Goal: Task Accomplishment & Management: Complete application form

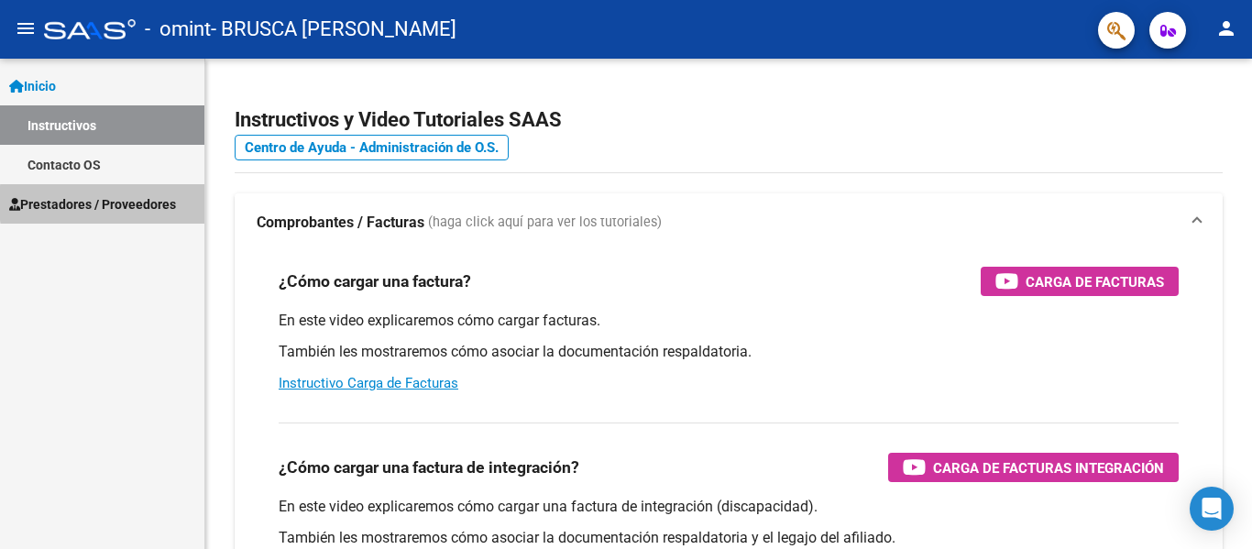
click at [160, 203] on span "Prestadores / Proveedores" at bounding box center [92, 204] width 167 height 20
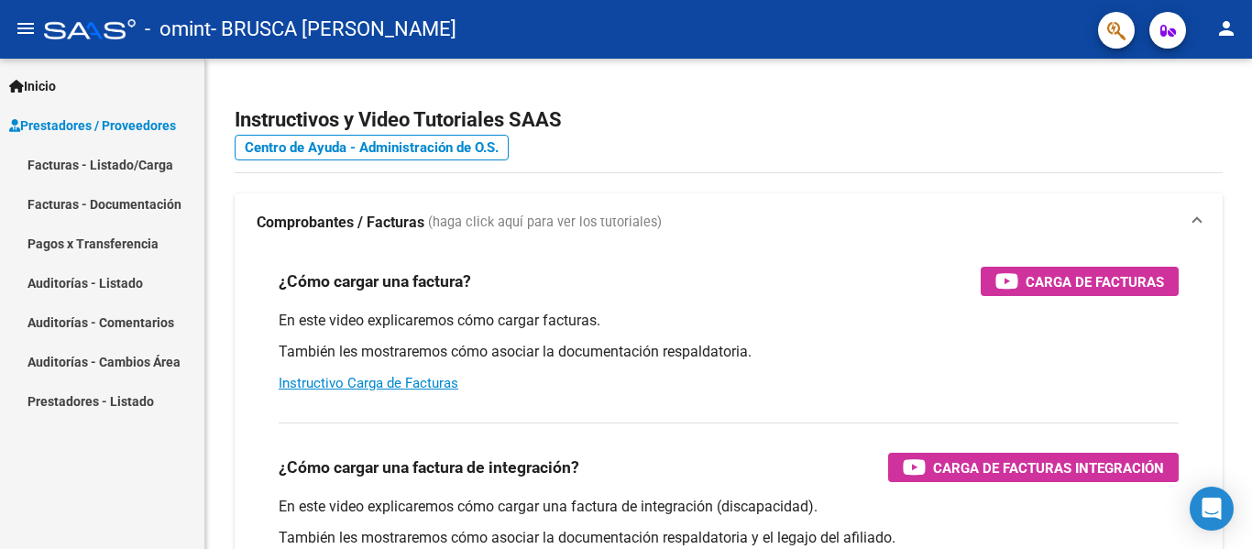
click at [143, 161] on link "Facturas - Listado/Carga" at bounding box center [102, 164] width 204 height 39
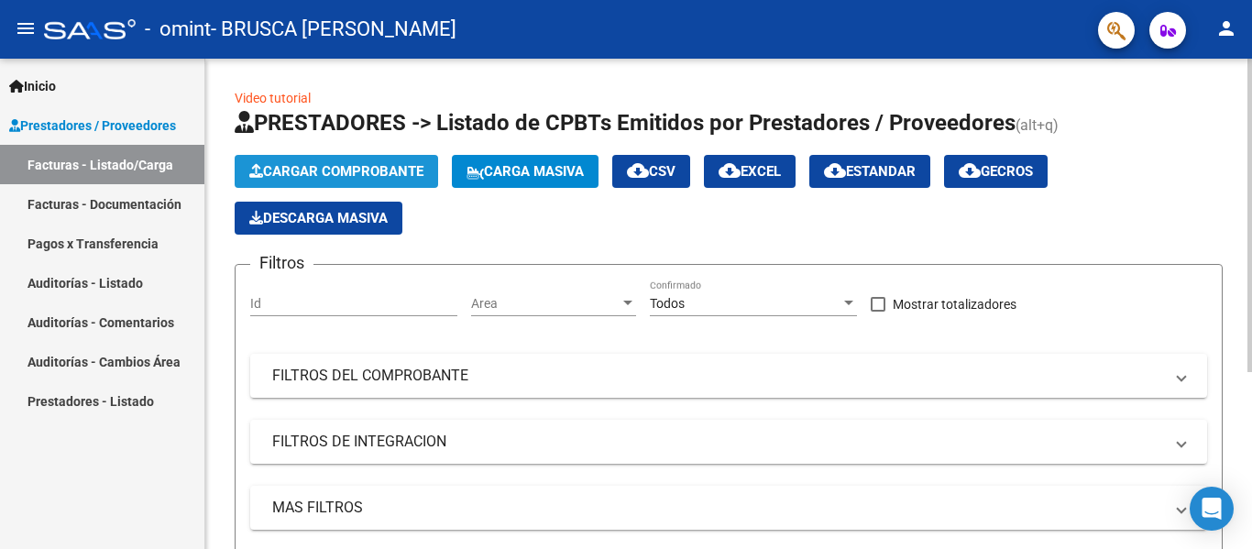
click at [379, 170] on span "Cargar Comprobante" at bounding box center [336, 171] width 174 height 16
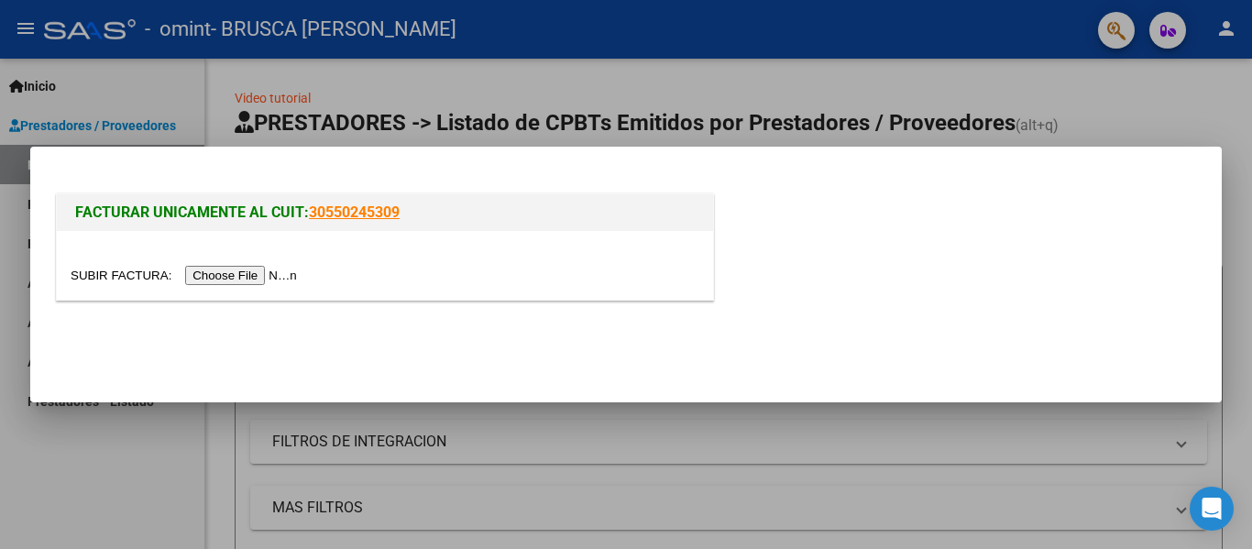
click at [241, 273] on input "file" at bounding box center [187, 275] width 232 height 19
click at [235, 275] on input "file" at bounding box center [187, 275] width 232 height 19
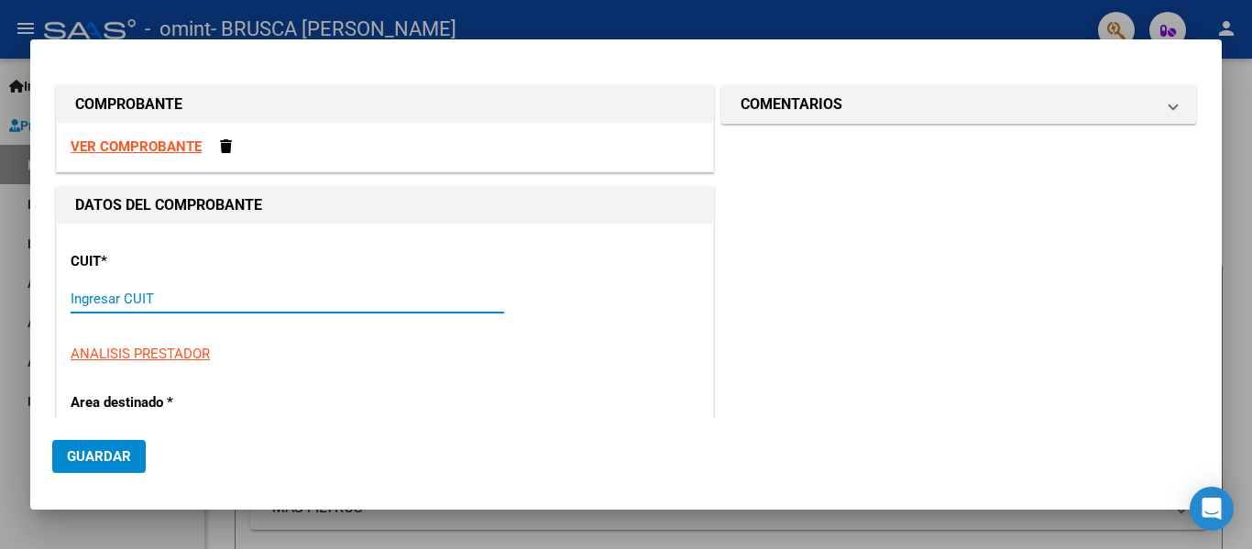
click at [203, 300] on input "Ingresar CUIT" at bounding box center [288, 299] width 434 height 16
click at [141, 296] on input "Ingresar CUIT" at bounding box center [288, 299] width 434 height 16
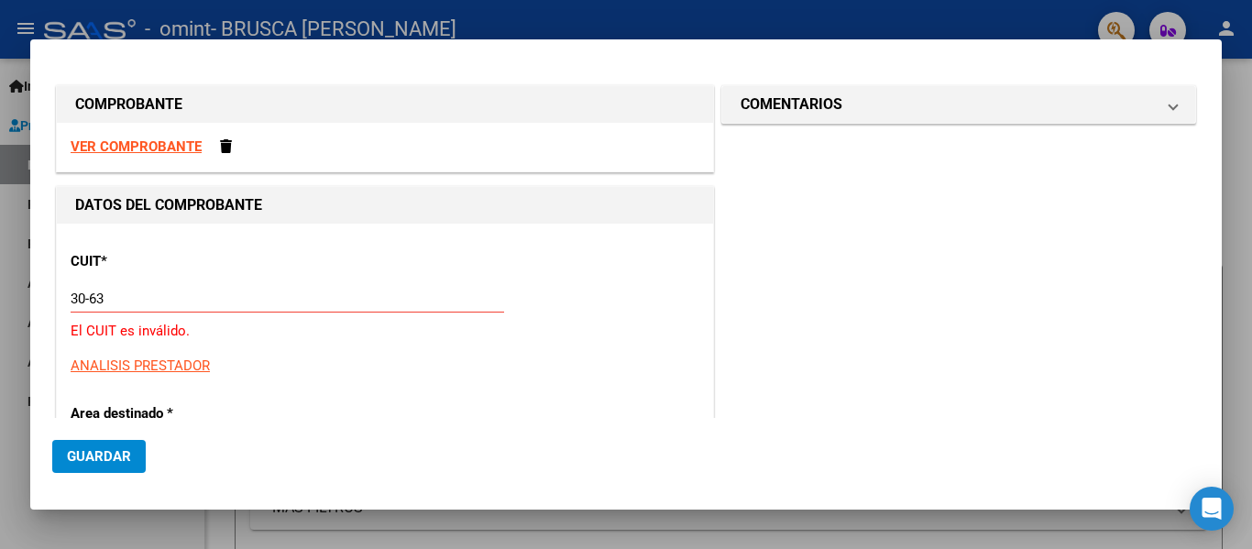
click at [112, 205] on strong "DATOS DEL COMPROBANTE" at bounding box center [168, 204] width 187 height 17
click at [134, 148] on strong "VER COMPROBANTE" at bounding box center [136, 146] width 131 height 16
click at [112, 290] on div "30-63 Ingresar CUIT" at bounding box center [288, 298] width 434 height 27
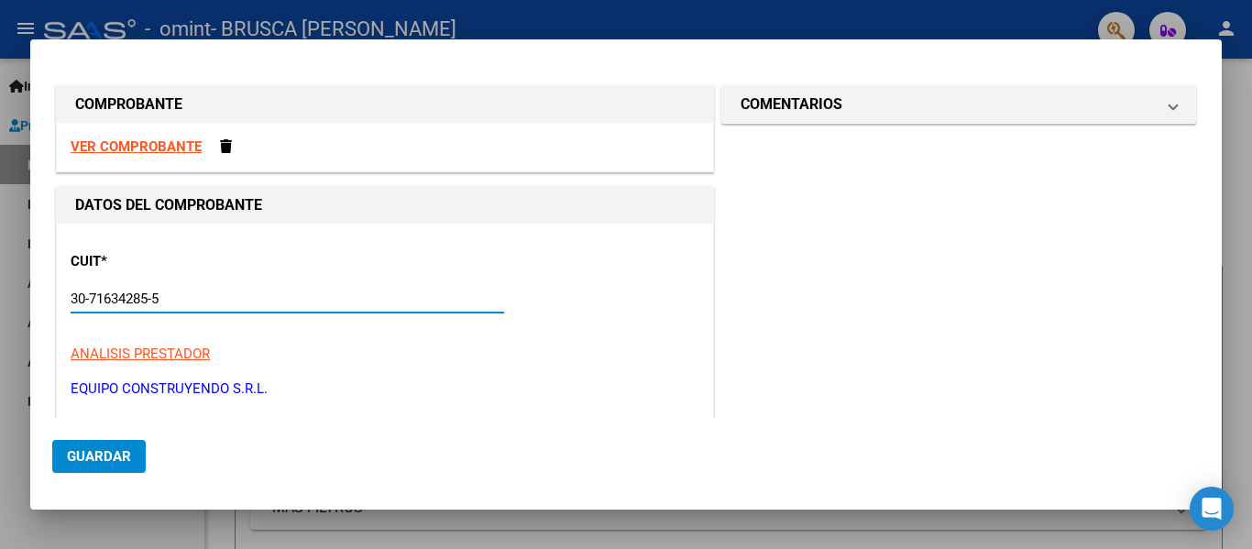
type input "30-71634285-5"
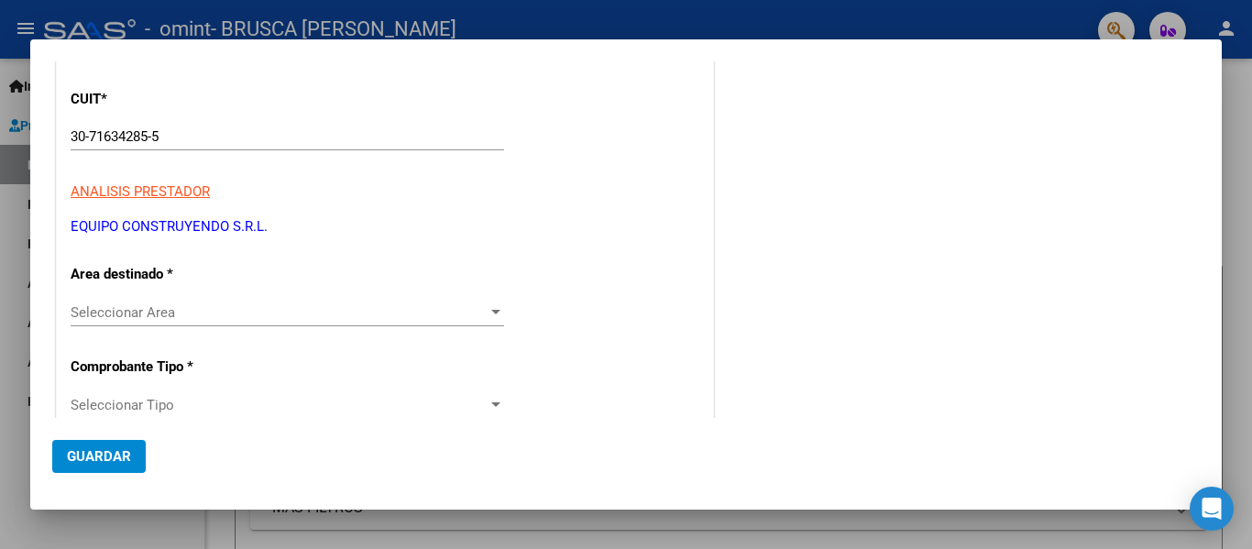
scroll to position [166, 0]
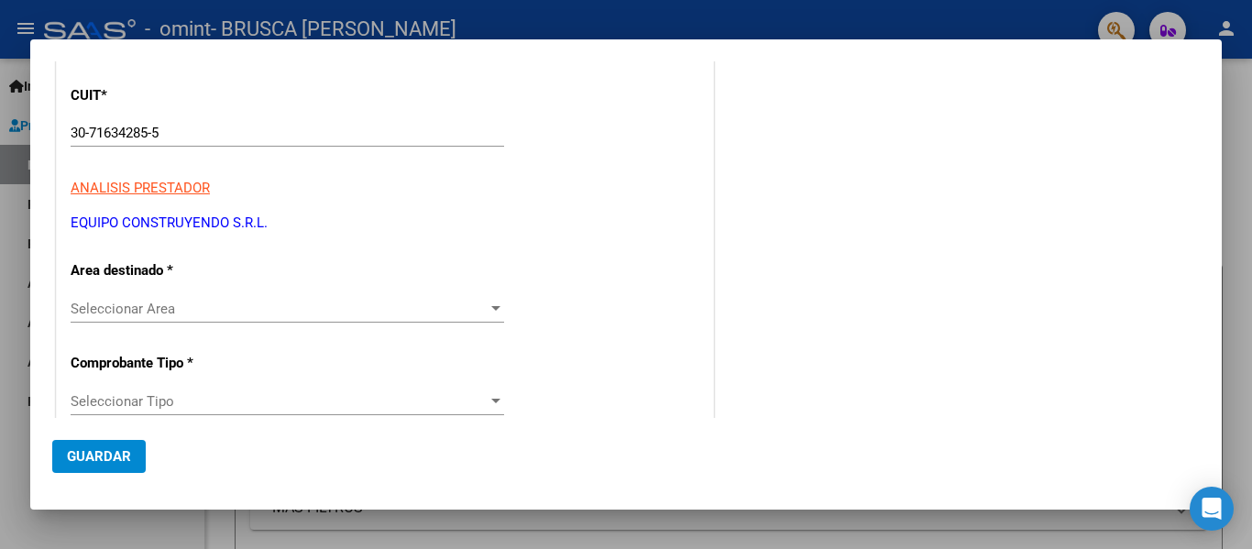
click at [496, 305] on div at bounding box center [496, 309] width 16 height 15
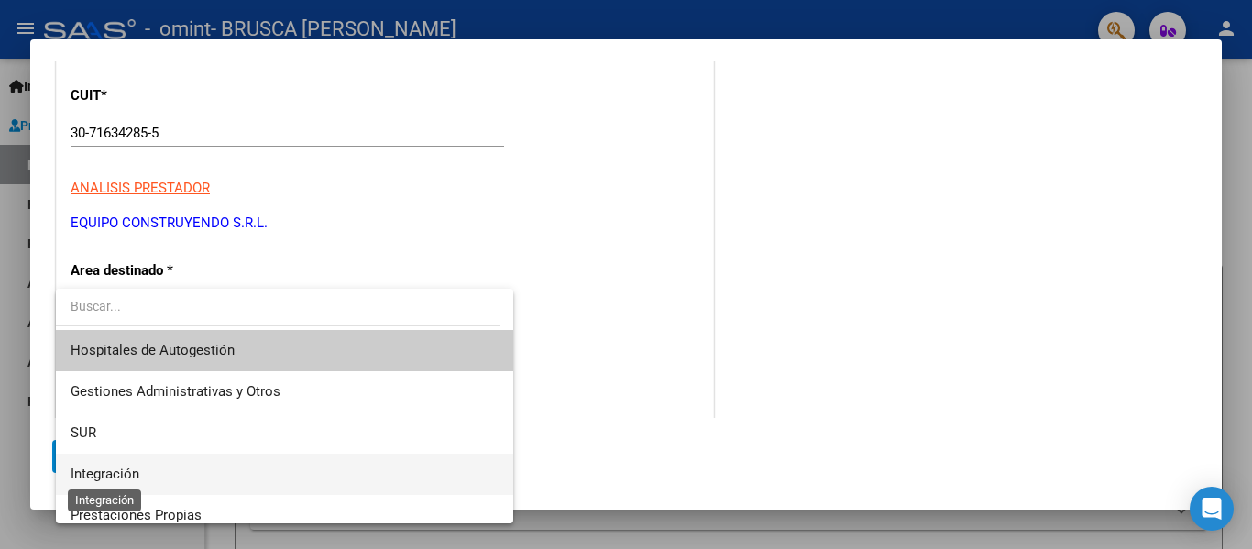
click at [115, 478] on span "Integración" at bounding box center [105, 474] width 69 height 16
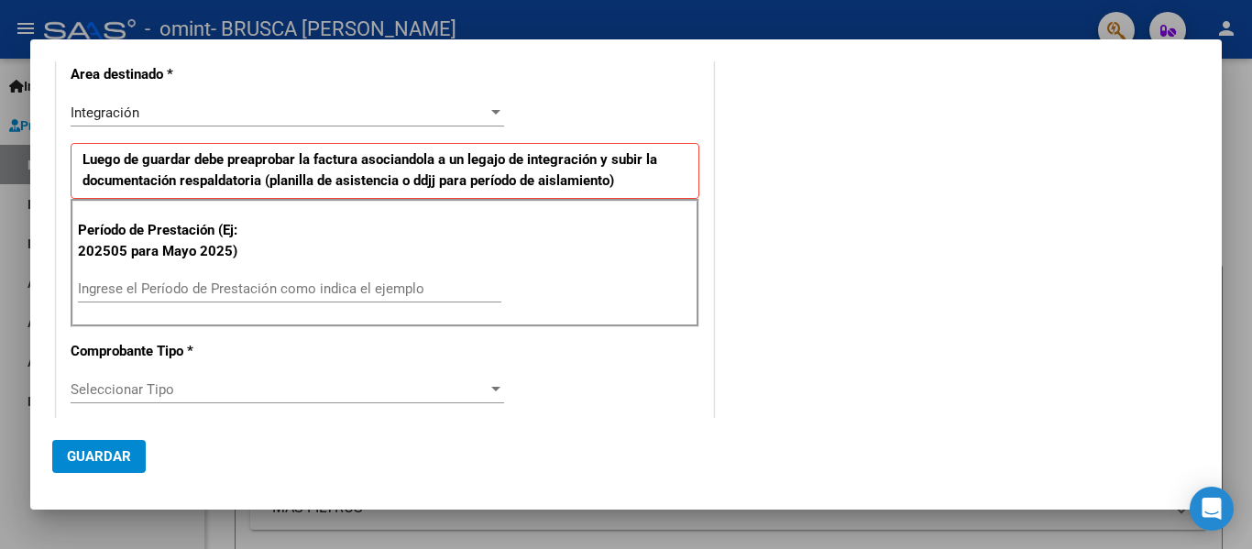
scroll to position [367, 0]
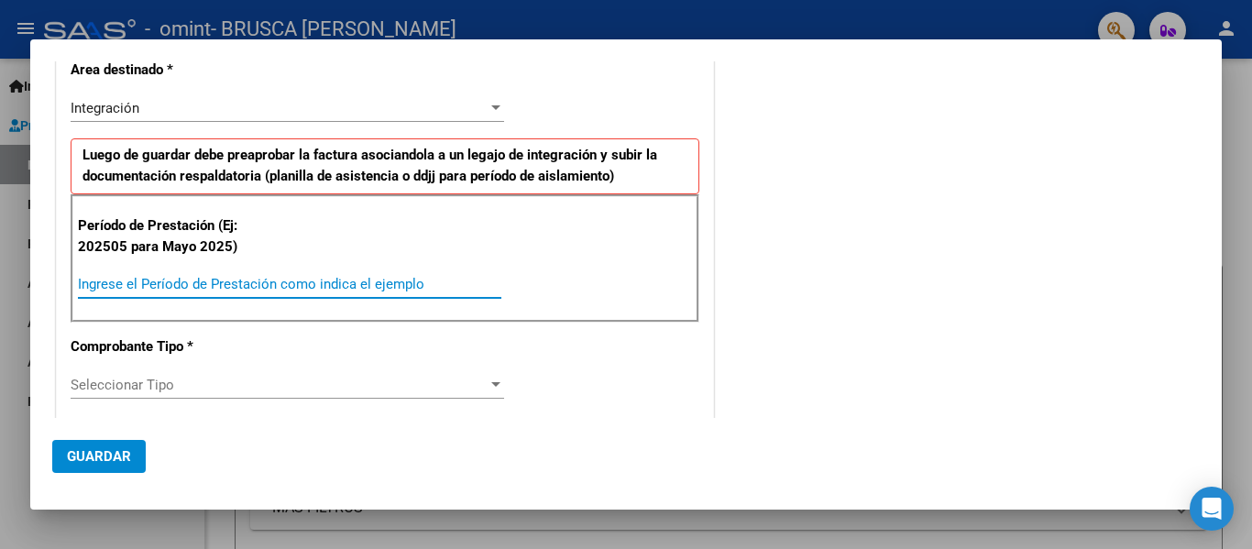
click at [415, 283] on input "Ingrese el Período de Prestación como indica el ejemplo" at bounding box center [289, 284] width 423 height 16
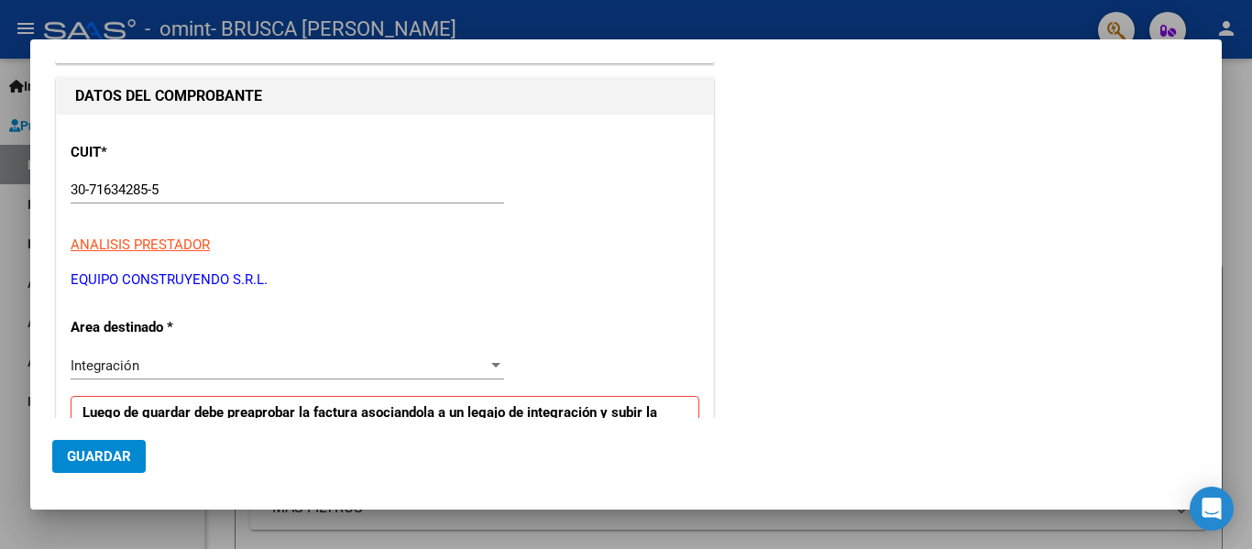
scroll to position [126, 0]
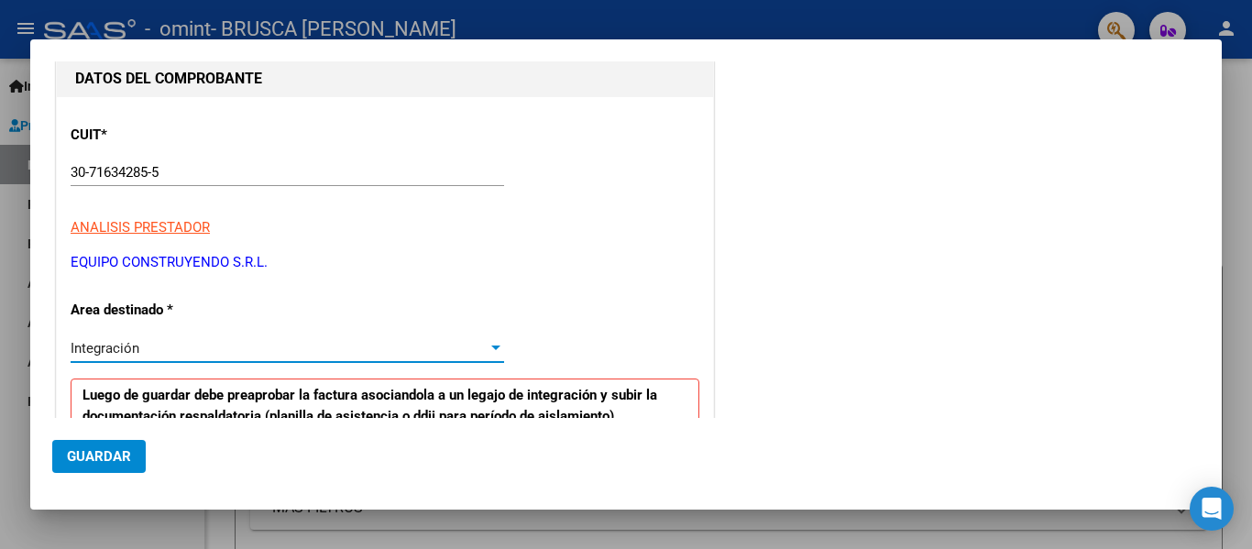
click at [492, 348] on div at bounding box center [495, 348] width 9 height 5
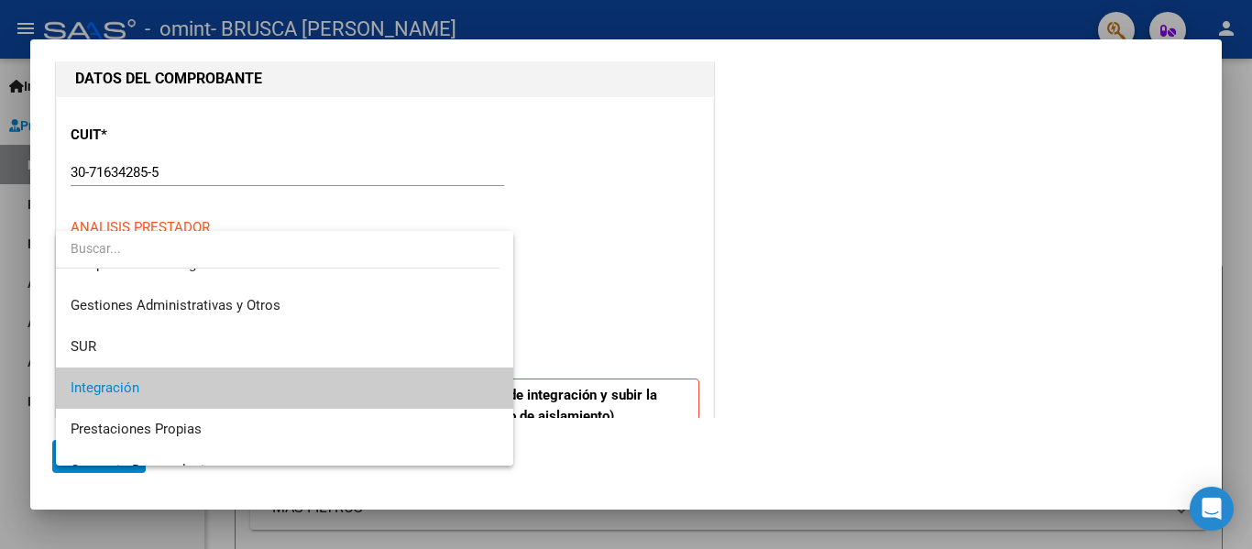
scroll to position [0, 0]
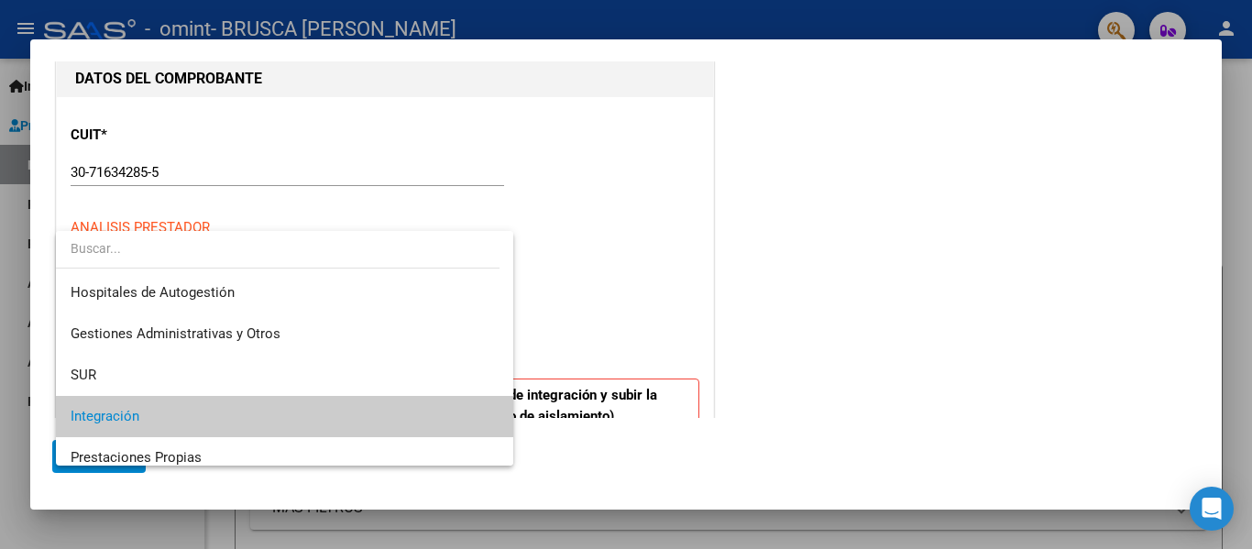
click at [807, 289] on div at bounding box center [626, 274] width 1252 height 549
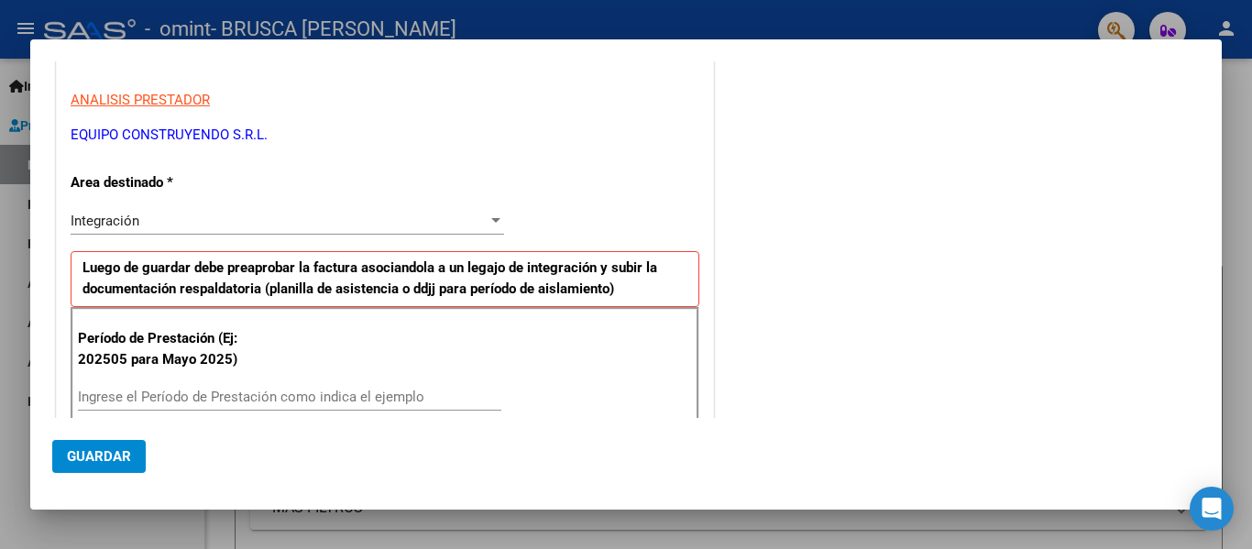
scroll to position [280, 0]
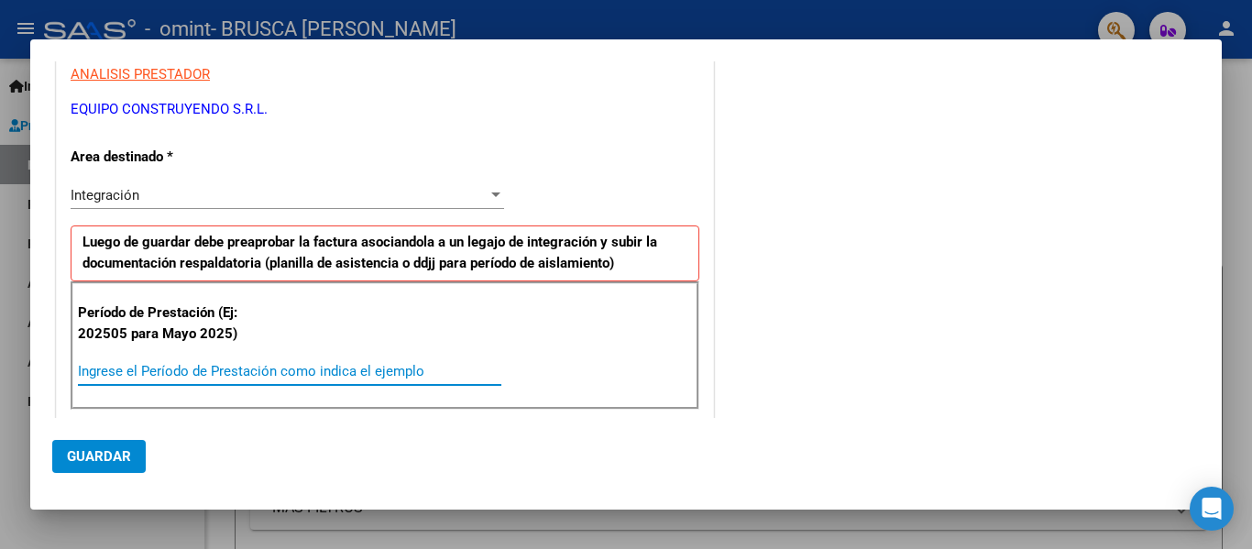
click at [269, 365] on input "Ingrese el Período de Prestación como indica el ejemplo" at bounding box center [289, 371] width 423 height 16
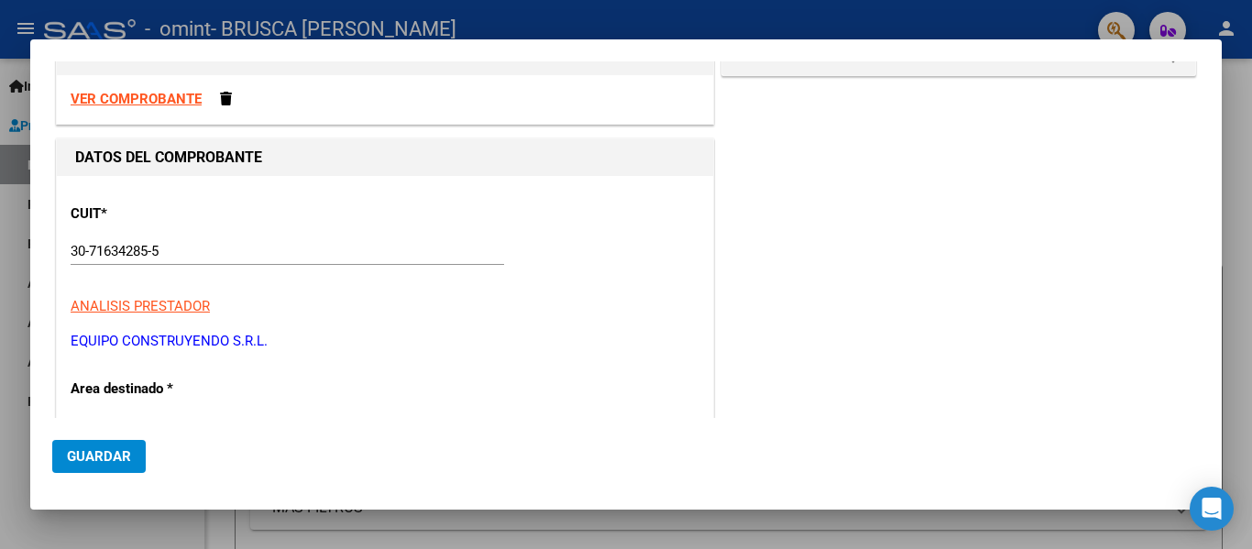
scroll to position [0, 0]
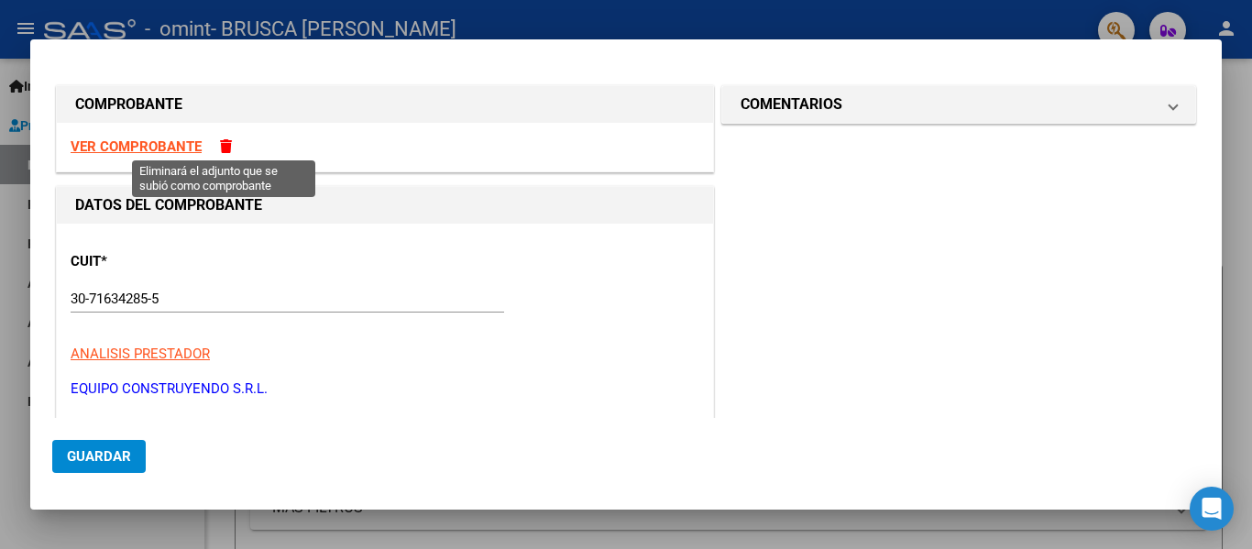
click at [229, 144] on span at bounding box center [226, 146] width 12 height 14
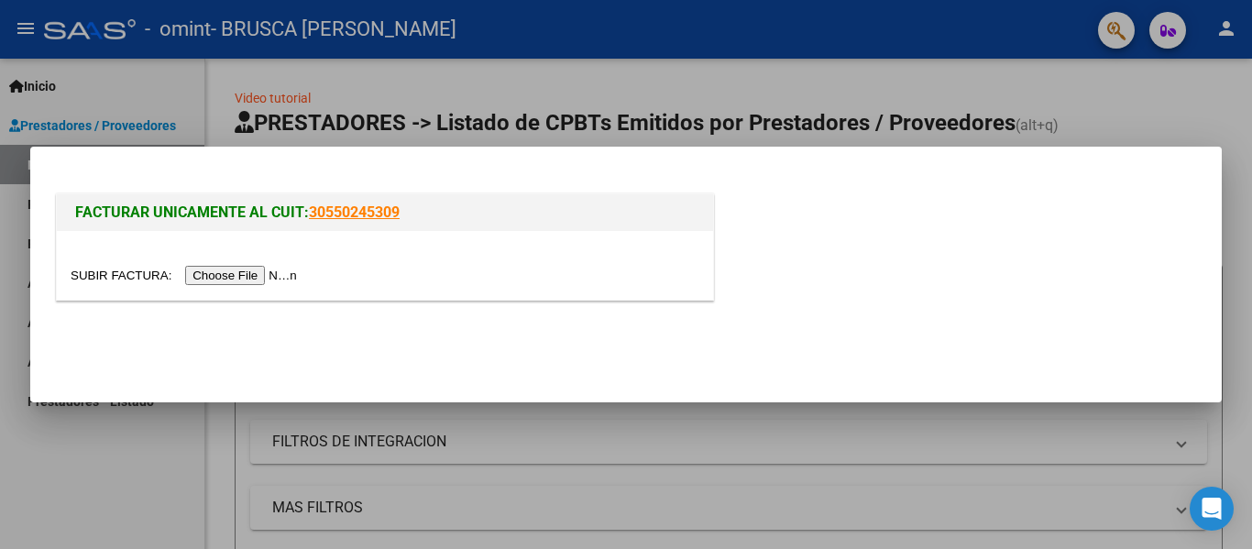
click at [234, 280] on input "file" at bounding box center [187, 275] width 232 height 19
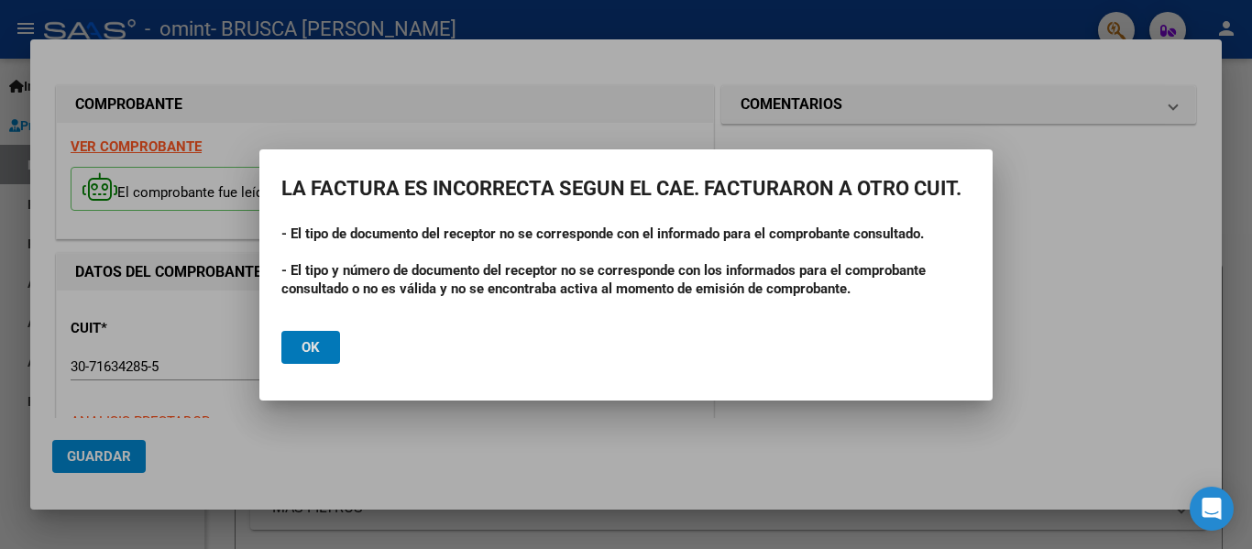
click at [303, 349] on span "Ok" at bounding box center [311, 347] width 18 height 16
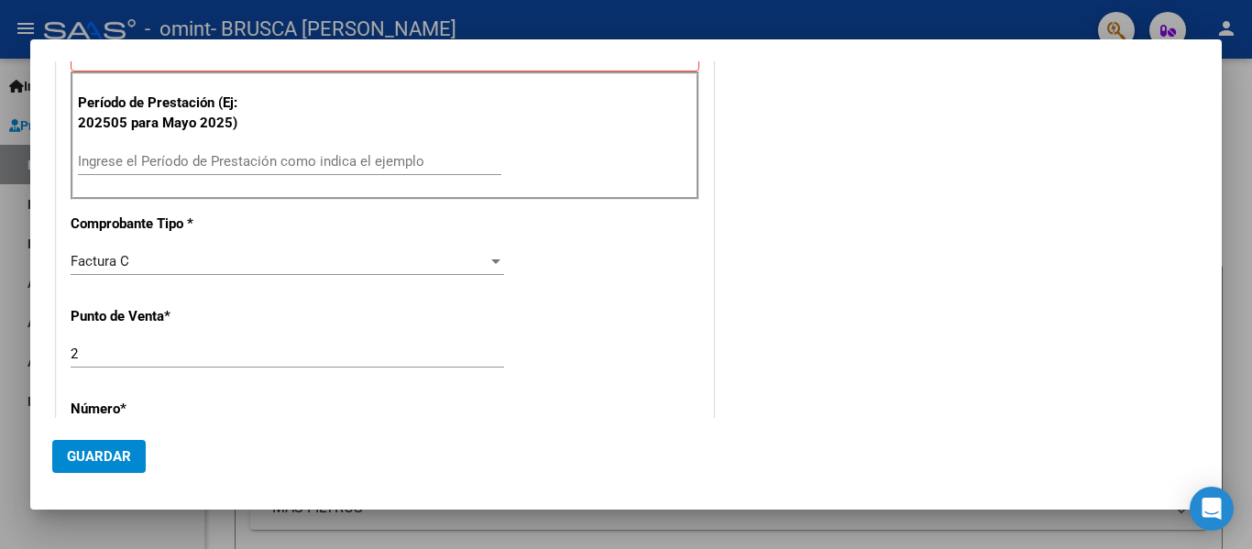
scroll to position [562, 0]
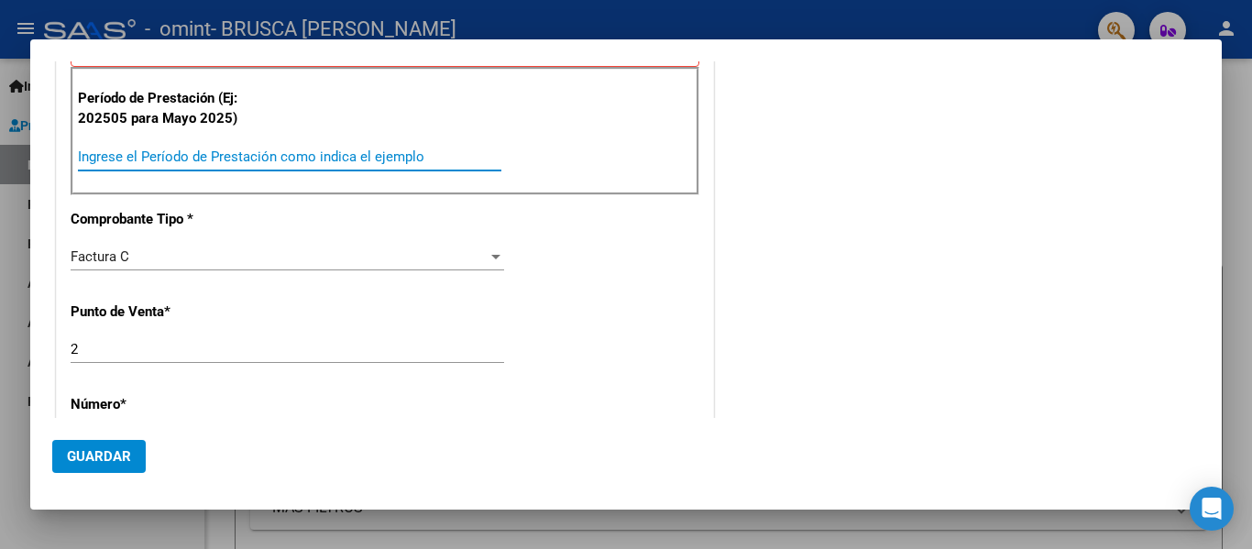
click at [372, 154] on input "Ingrese el Período de Prestación como indica el ejemplo" at bounding box center [289, 156] width 423 height 16
type input "202509"
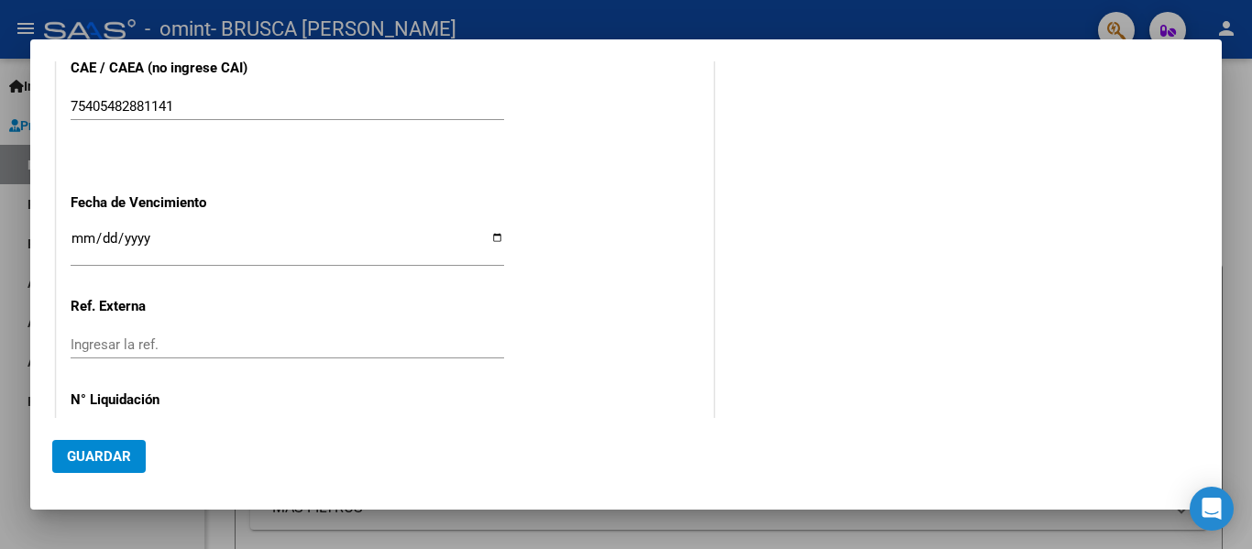
scroll to position [1257, 0]
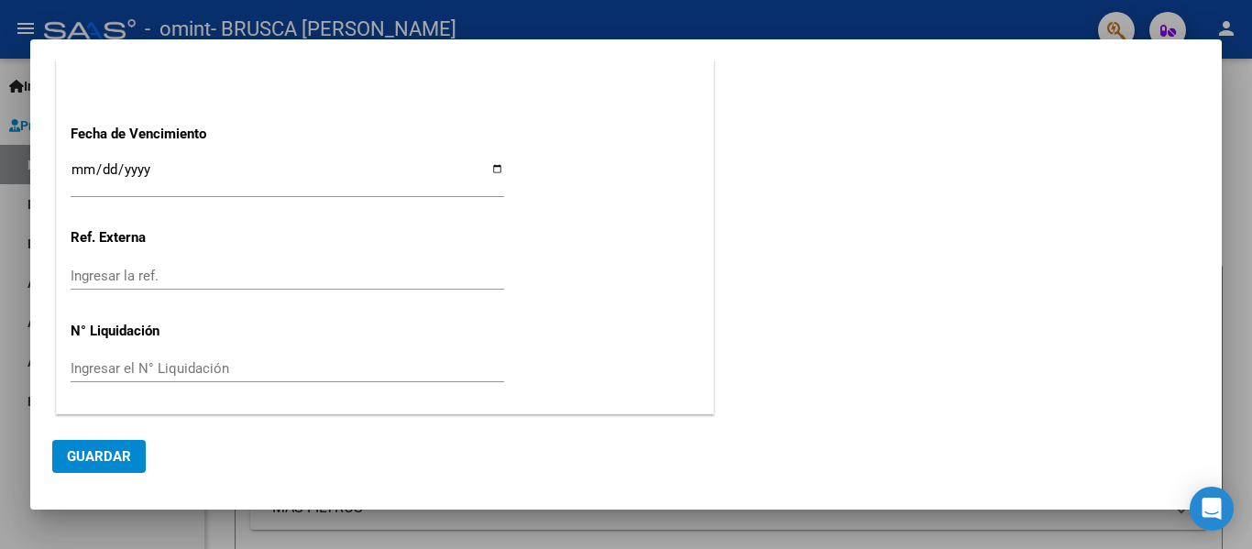
click at [115, 458] on span "Guardar" at bounding box center [99, 456] width 64 height 16
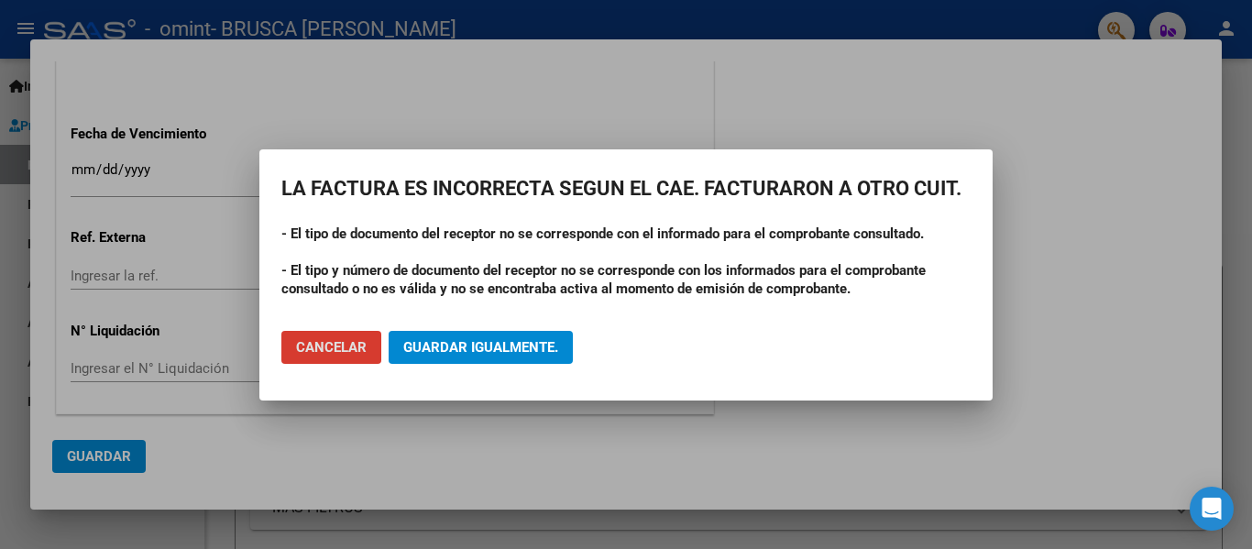
click at [351, 349] on span "Cancelar" at bounding box center [331, 347] width 71 height 16
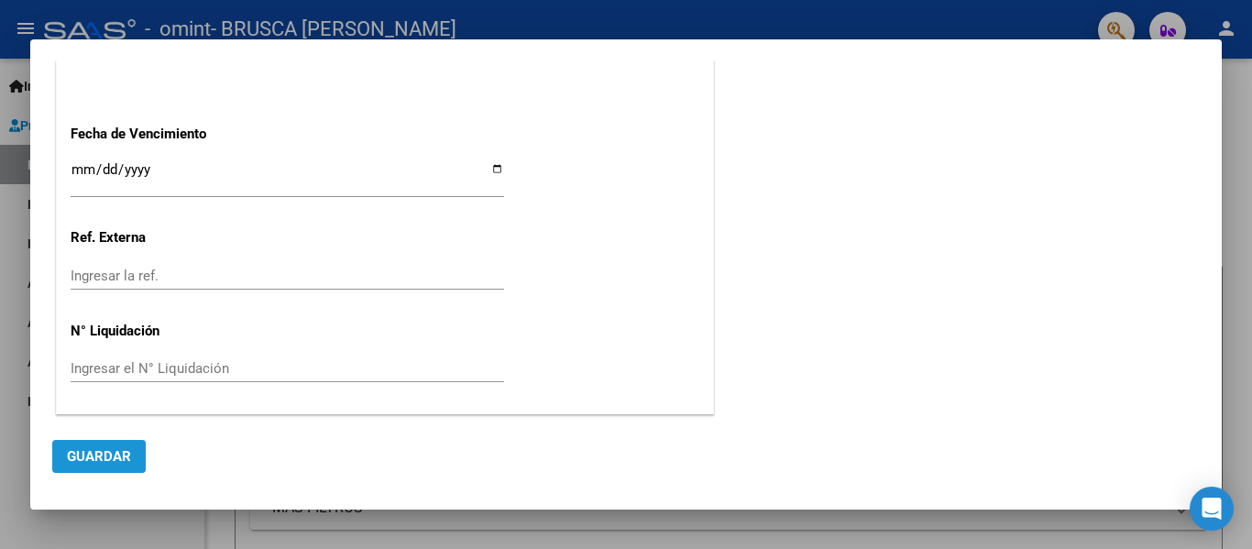
click at [106, 454] on span "Guardar" at bounding box center [99, 456] width 64 height 16
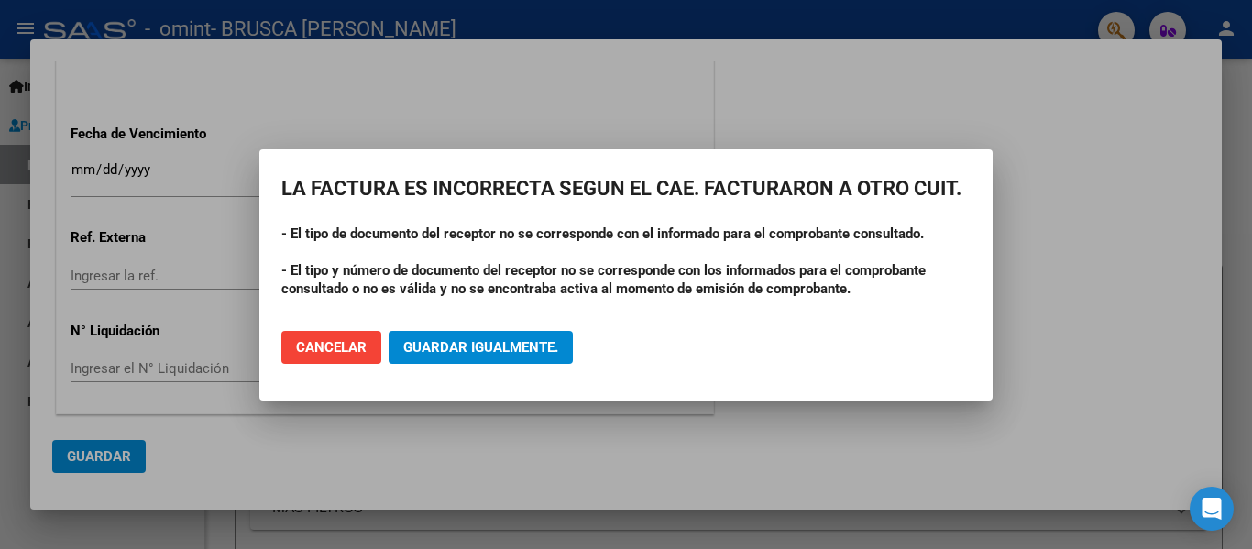
drag, startPoint x: 1216, startPoint y: 339, endPoint x: 1234, endPoint y: 230, distance: 110.5
click at [1234, 230] on div at bounding box center [626, 274] width 1252 height 549
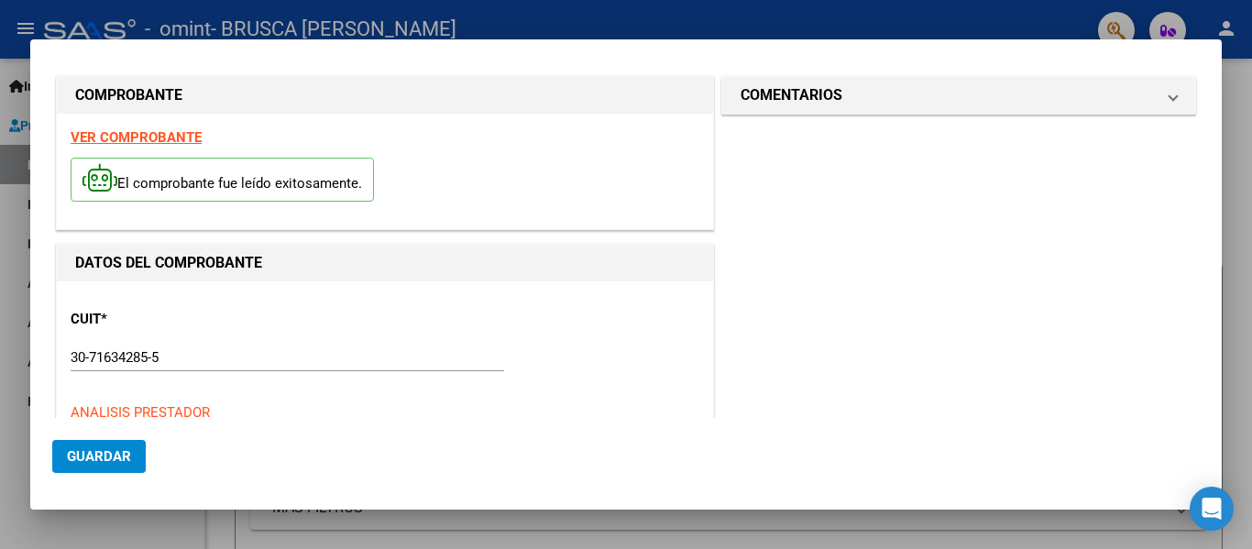
scroll to position [0, 0]
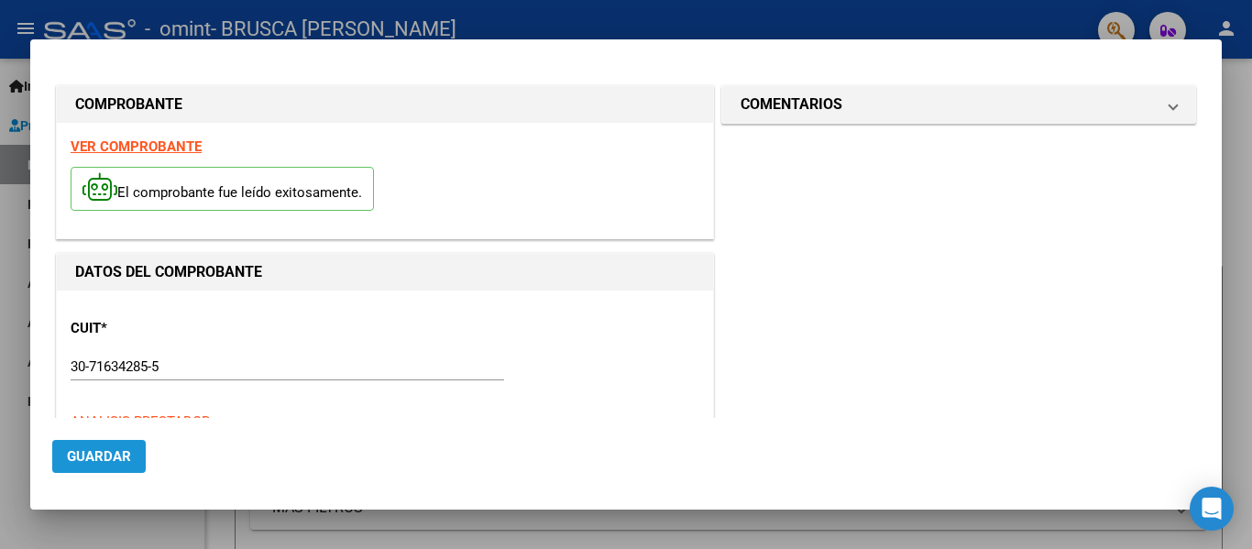
click at [109, 455] on span "Guardar" at bounding box center [99, 456] width 64 height 16
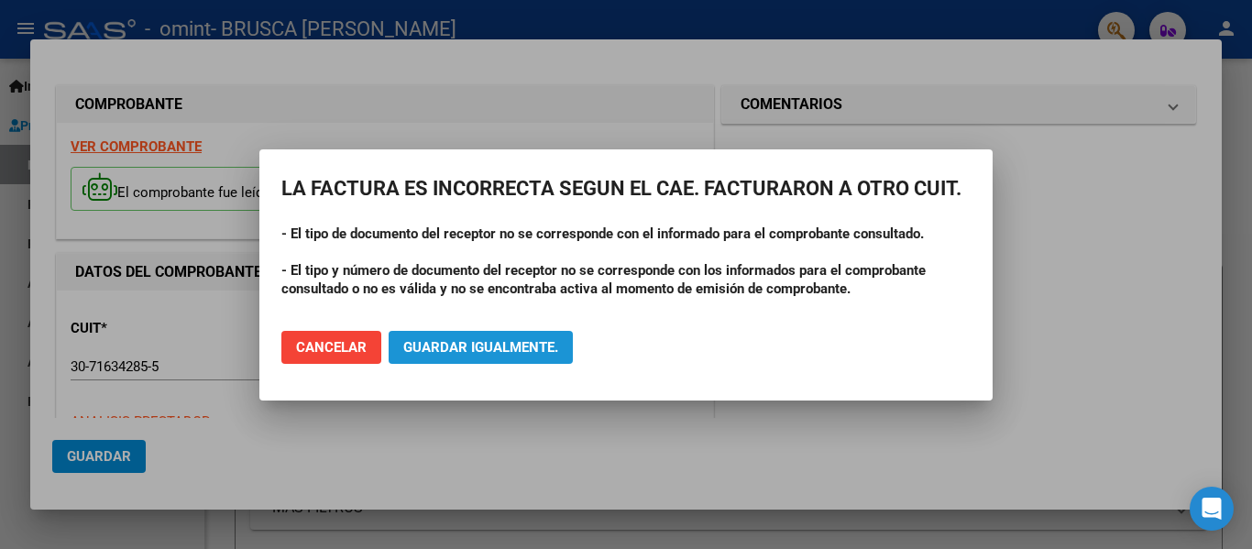
click at [499, 355] on span "Guardar igualmente." at bounding box center [480, 347] width 155 height 16
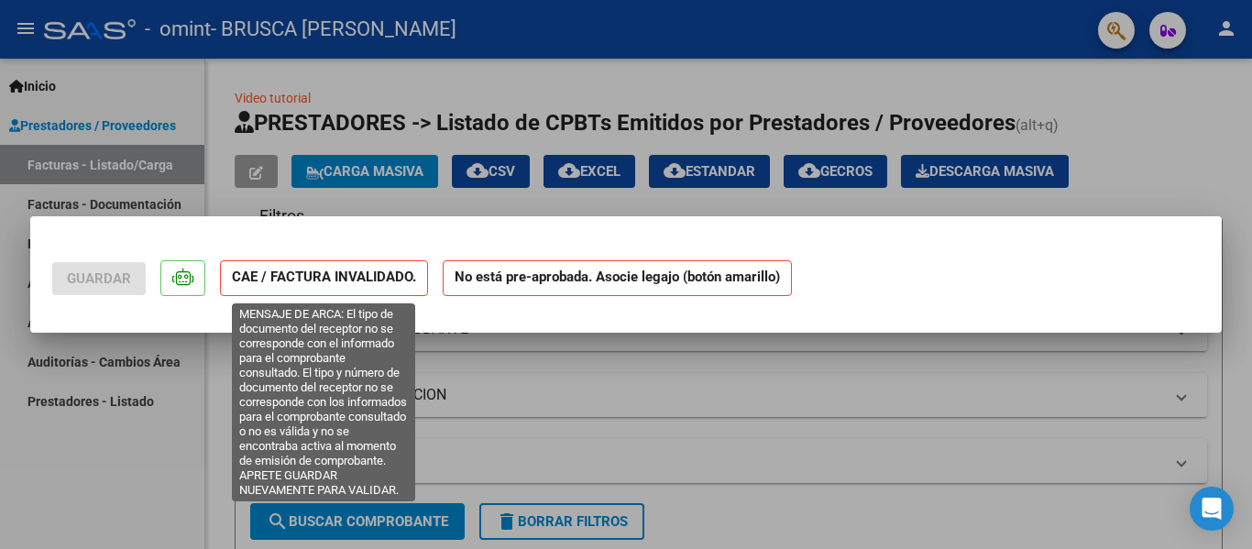
click at [363, 291] on strong "CAE / FACTURA INVALIDADO." at bounding box center [324, 278] width 208 height 36
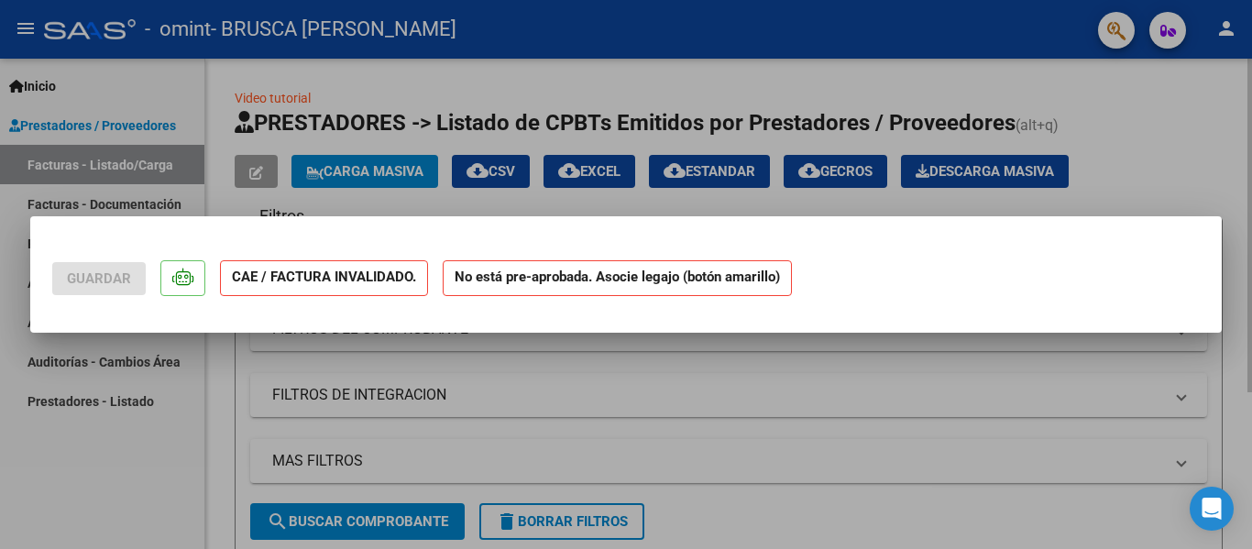
drag, startPoint x: 1175, startPoint y: 128, endPoint x: 1116, endPoint y: 167, distance: 70.9
click at [1171, 133] on div at bounding box center [626, 274] width 1252 height 549
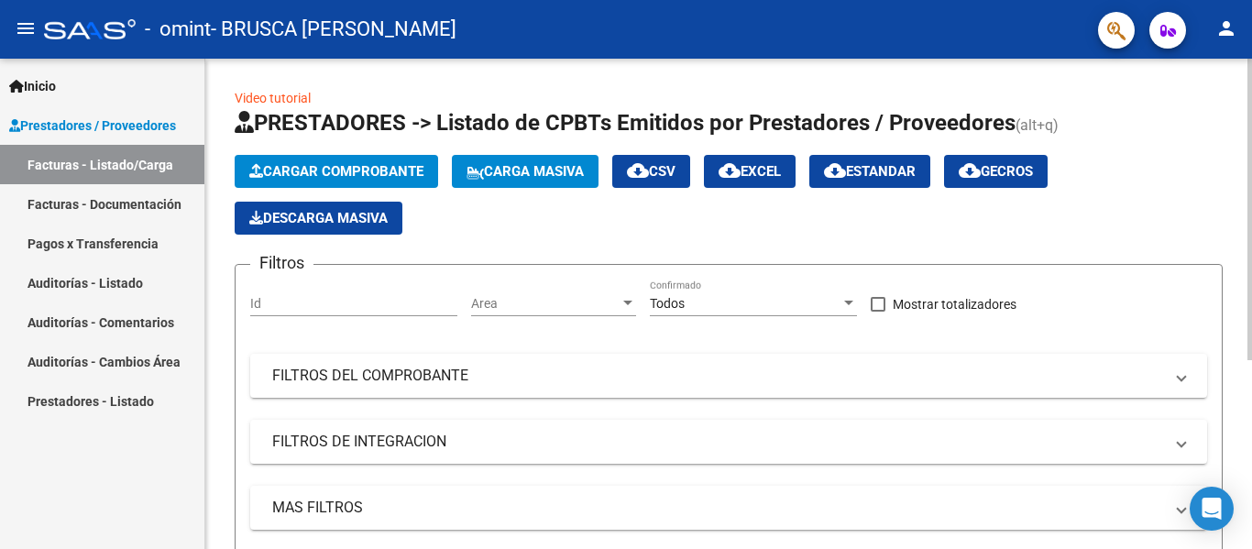
click at [377, 169] on span "Cargar Comprobante" at bounding box center [336, 171] width 174 height 16
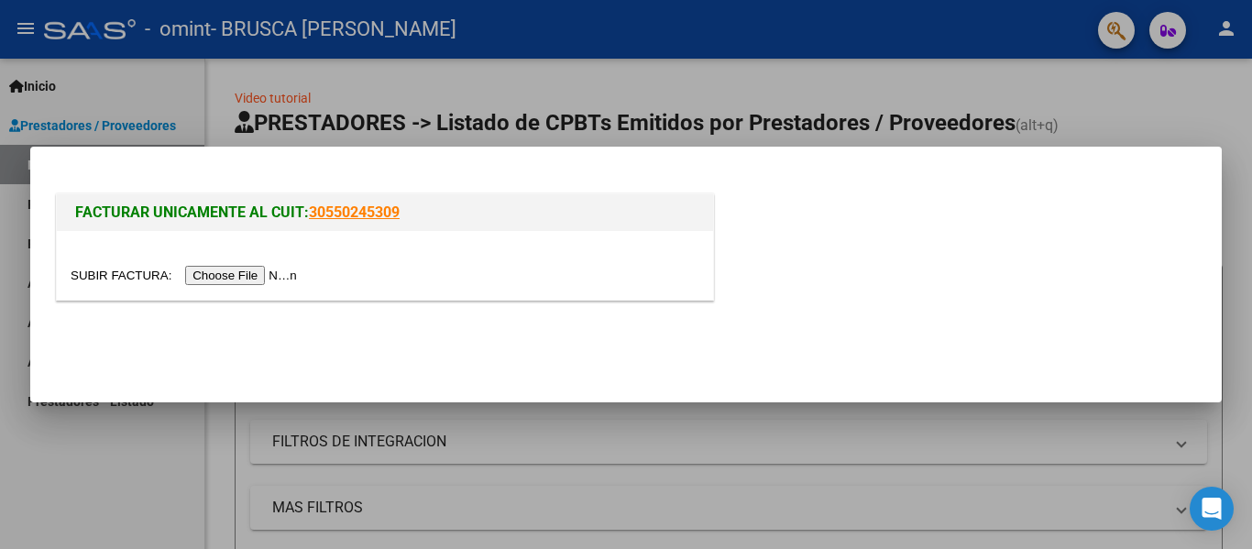
click at [229, 280] on input "file" at bounding box center [187, 275] width 232 height 19
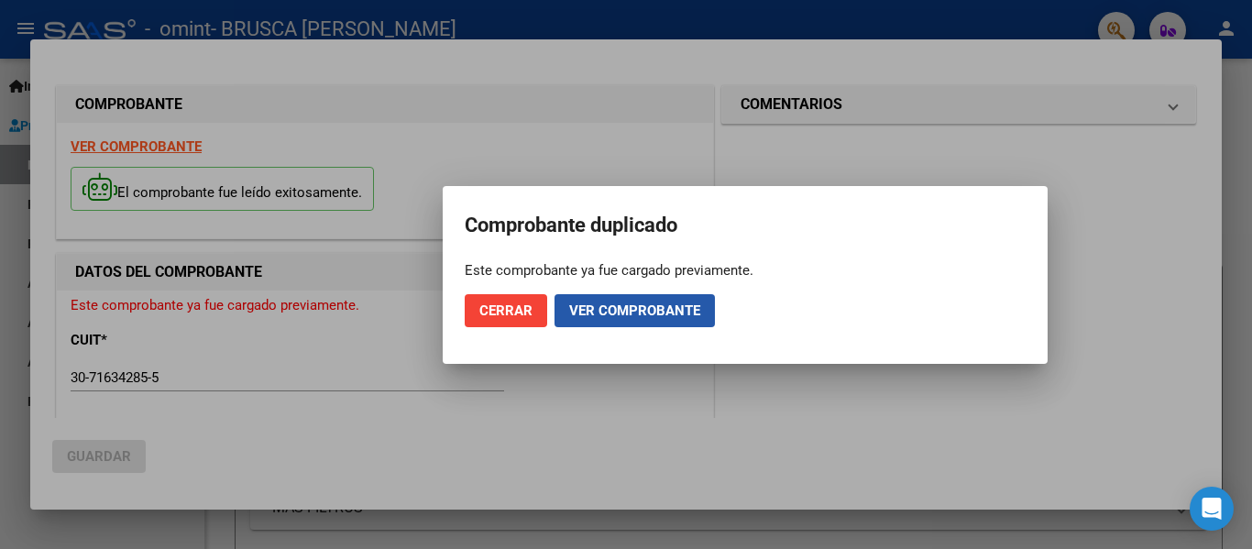
click at [656, 311] on span "Ver comprobante" at bounding box center [634, 310] width 131 height 16
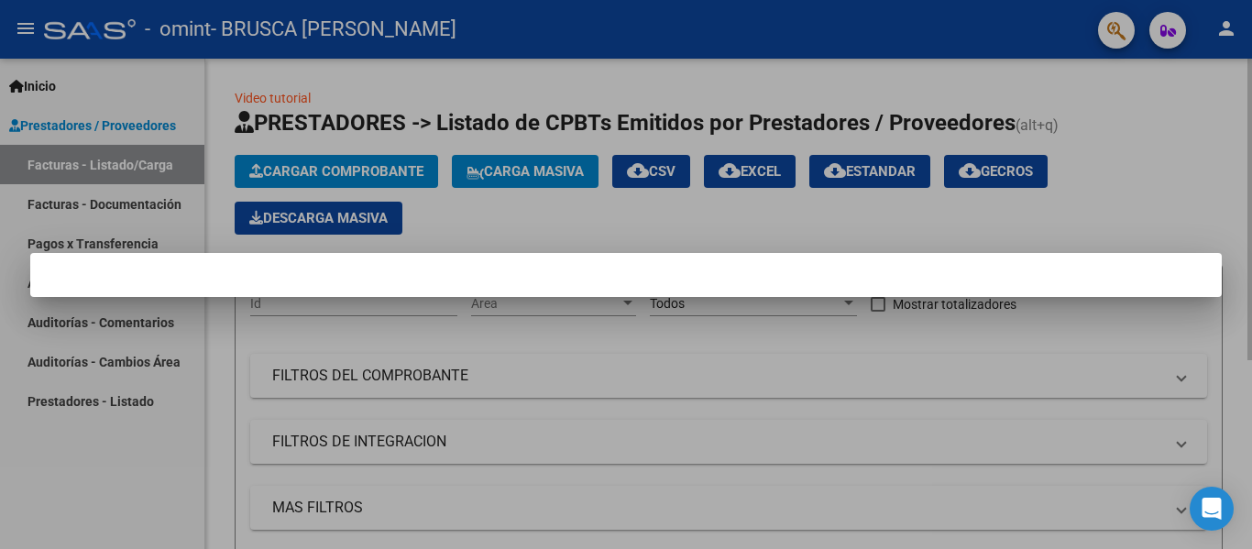
drag, startPoint x: 404, startPoint y: 157, endPoint x: 390, endPoint y: 185, distance: 31.6
click at [401, 157] on div at bounding box center [626, 274] width 1252 height 549
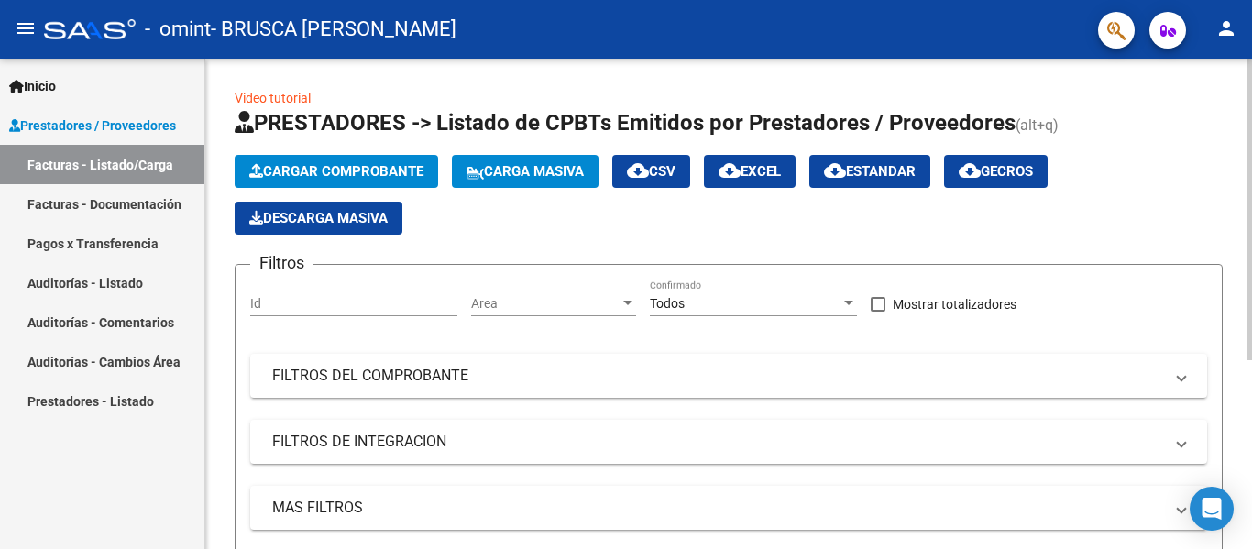
click at [397, 170] on span "Cargar Comprobante" at bounding box center [336, 171] width 174 height 16
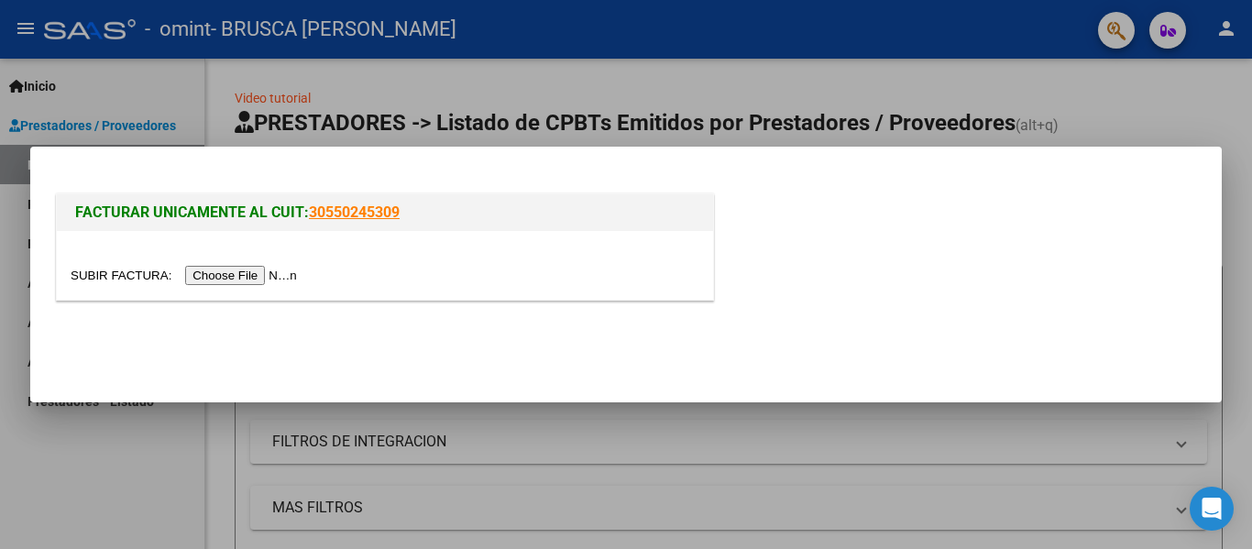
click at [236, 272] on input "file" at bounding box center [187, 275] width 232 height 19
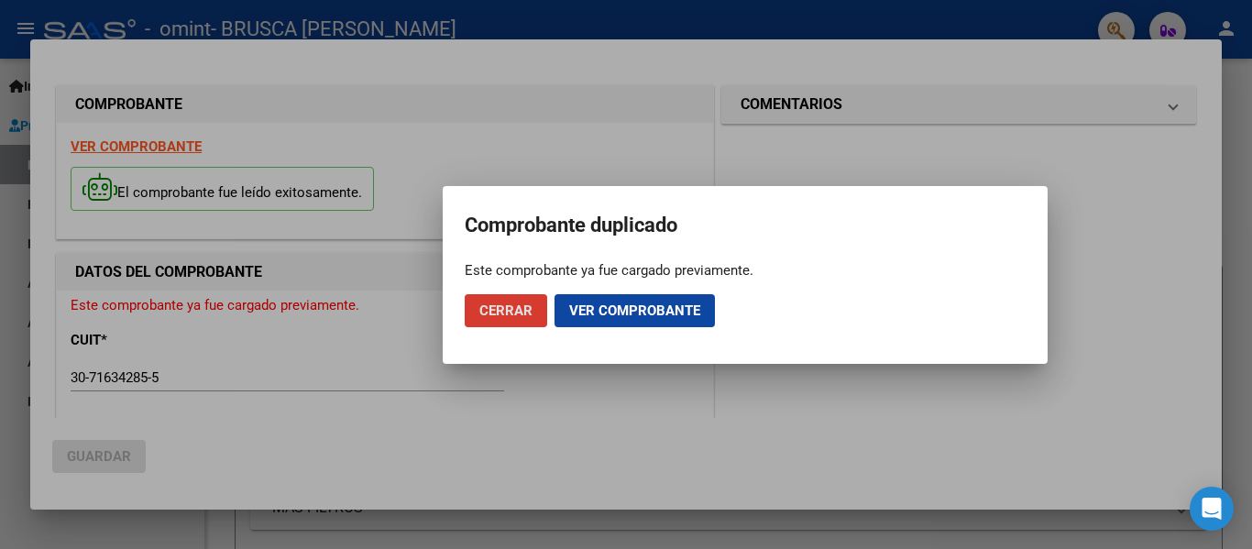
click at [495, 299] on button "Cerrar" at bounding box center [506, 310] width 82 height 33
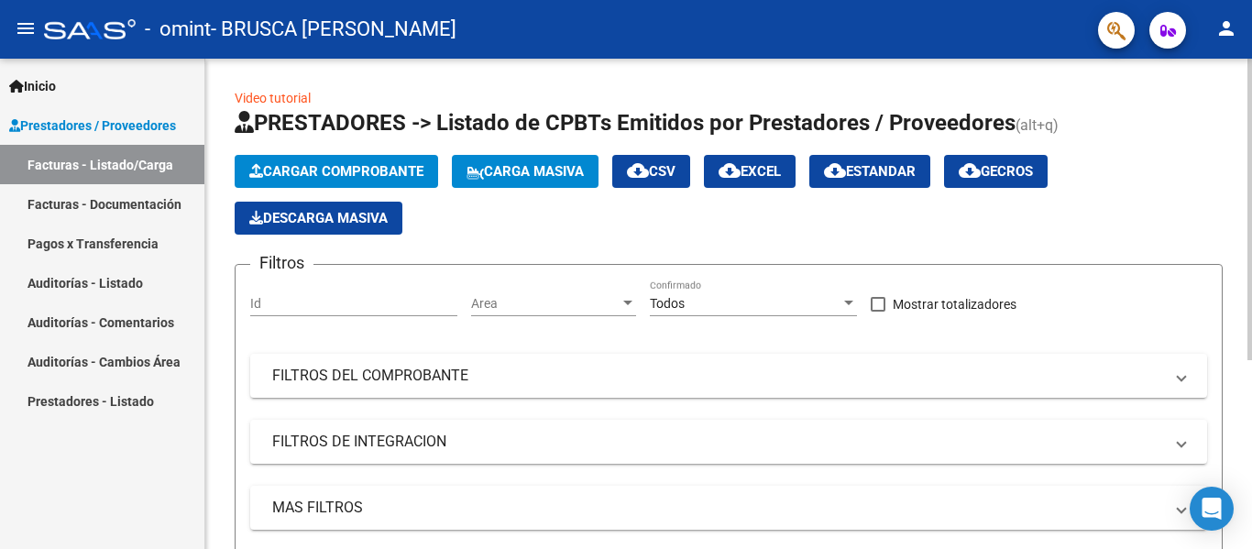
click at [393, 174] on span "Cargar Comprobante" at bounding box center [336, 171] width 174 height 16
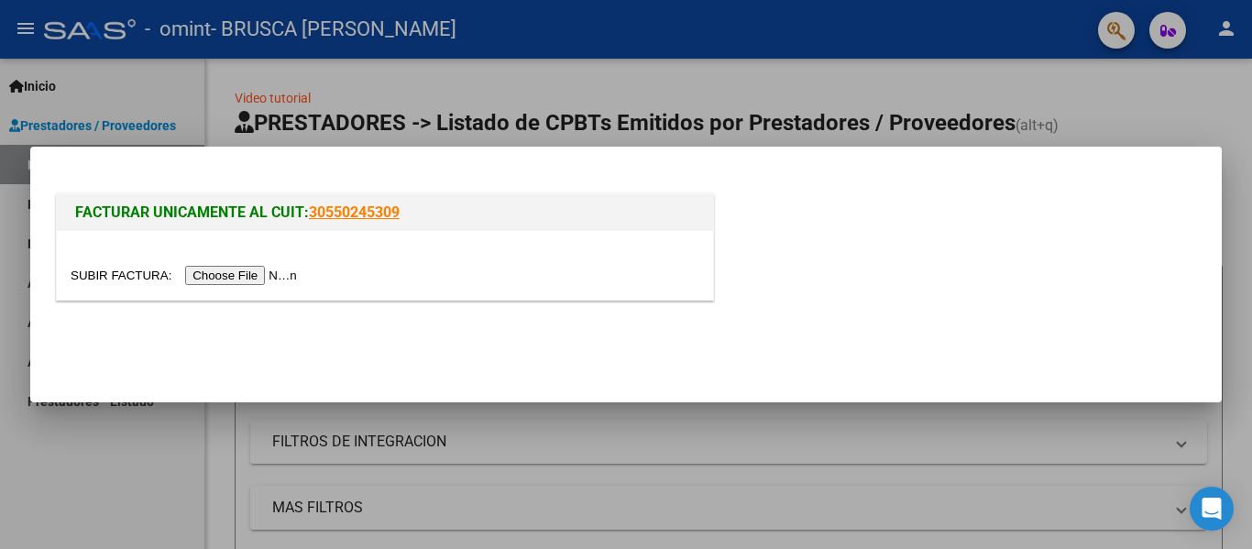
click at [240, 279] on input "file" at bounding box center [187, 275] width 232 height 19
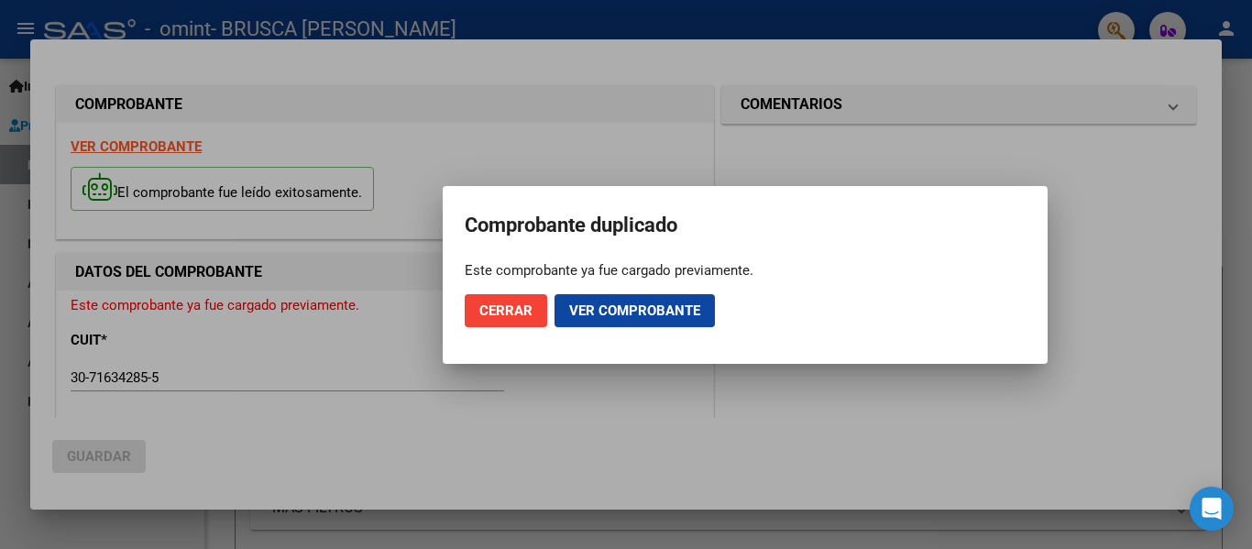
drag, startPoint x: 194, startPoint y: 365, endPoint x: 189, endPoint y: 387, distance: 22.7
click at [191, 380] on div at bounding box center [626, 274] width 1252 height 549
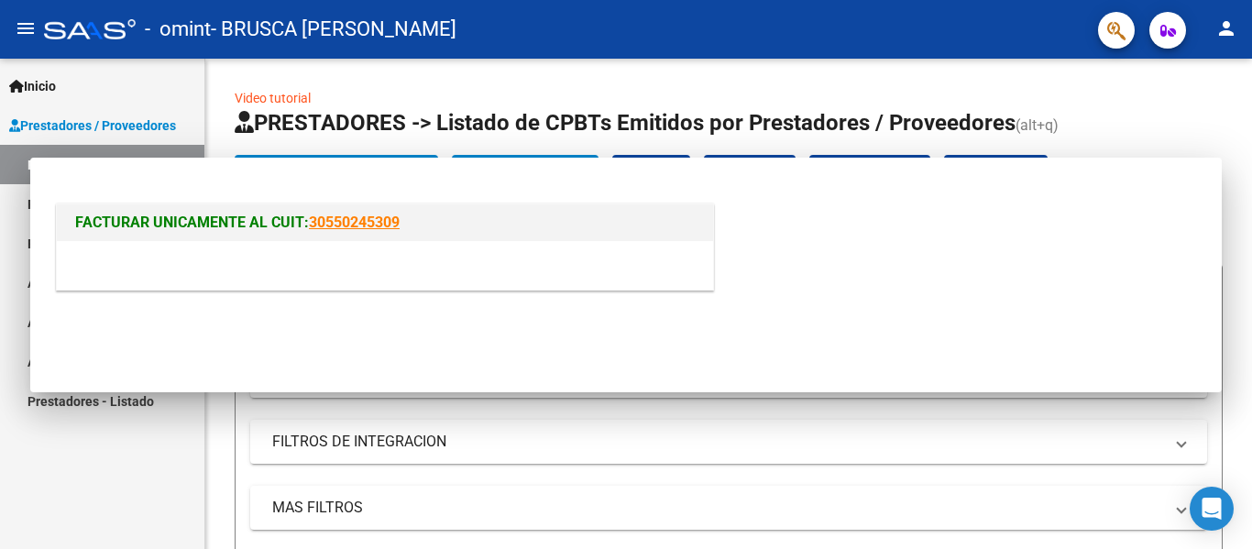
click at [189, 387] on link "Prestadores - Listado" at bounding box center [102, 400] width 204 height 39
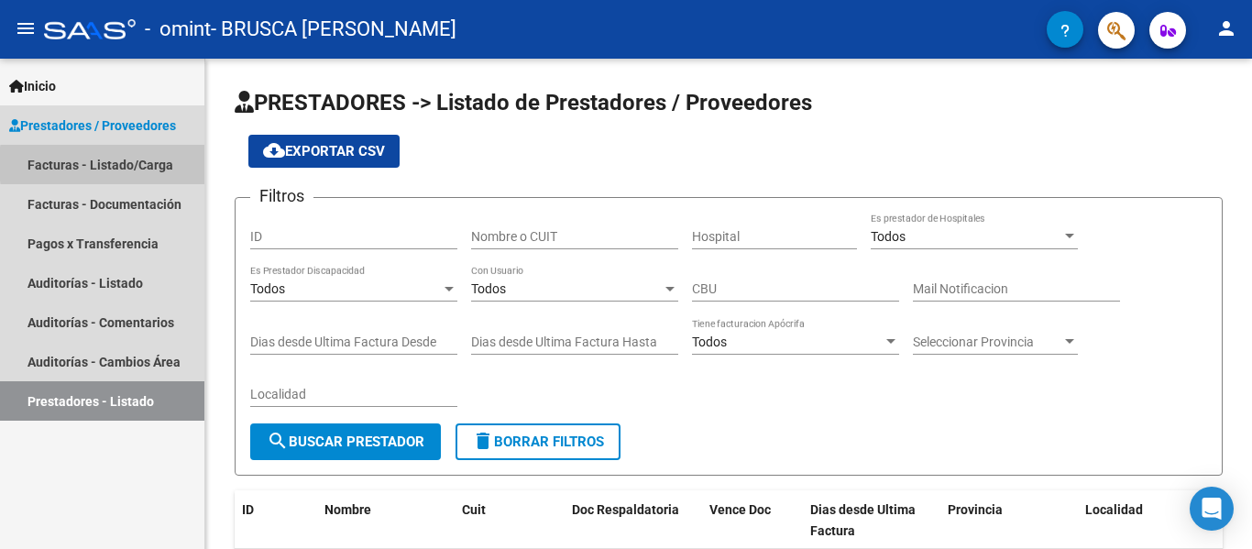
click at [165, 164] on link "Facturas - Listado/Carga" at bounding box center [102, 164] width 204 height 39
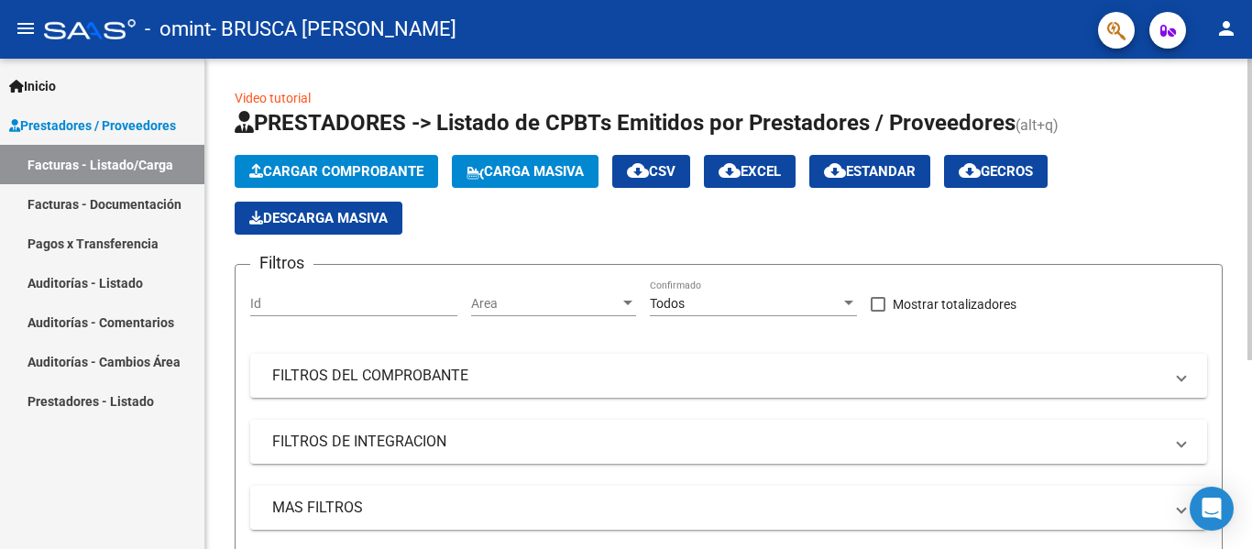
click at [326, 170] on span "Cargar Comprobante" at bounding box center [336, 171] width 174 height 16
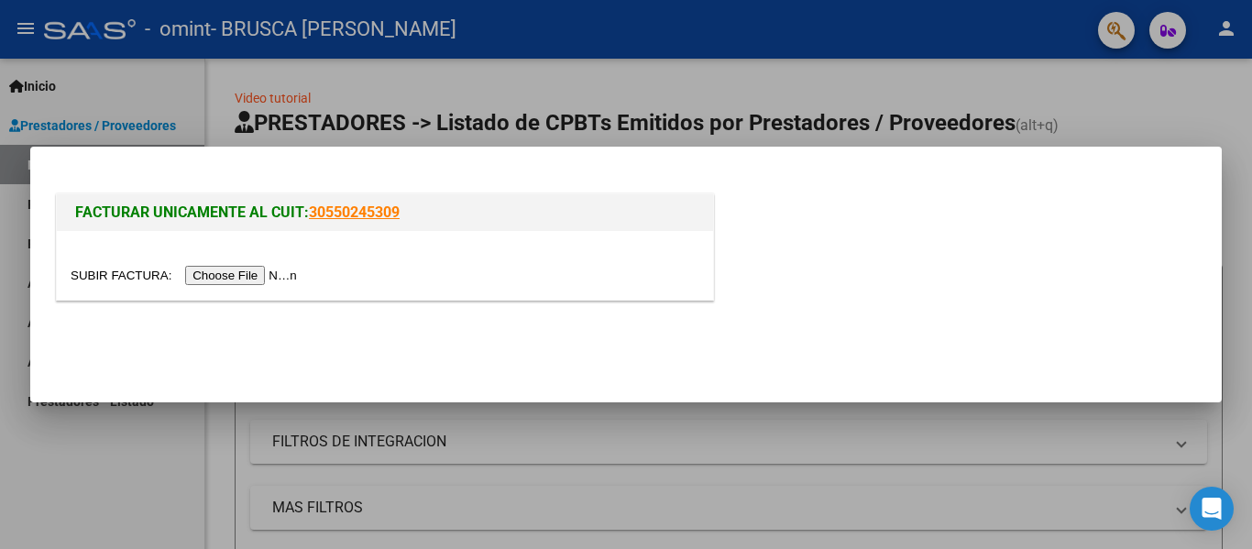
click at [223, 274] on input "file" at bounding box center [187, 275] width 232 height 19
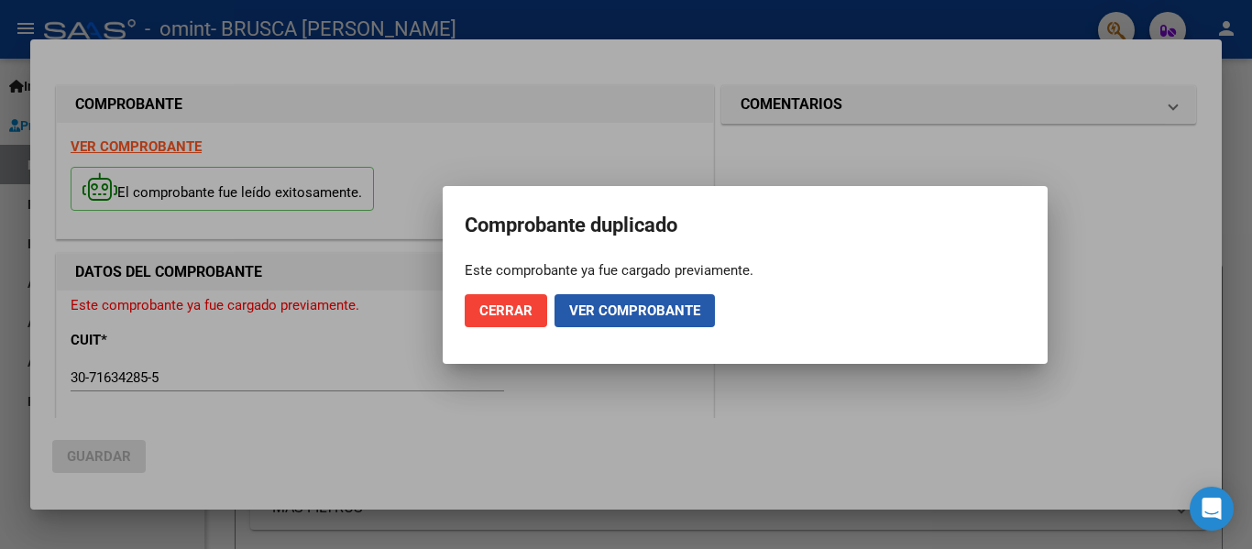
click at [683, 316] on span "Ver comprobante" at bounding box center [634, 310] width 131 height 16
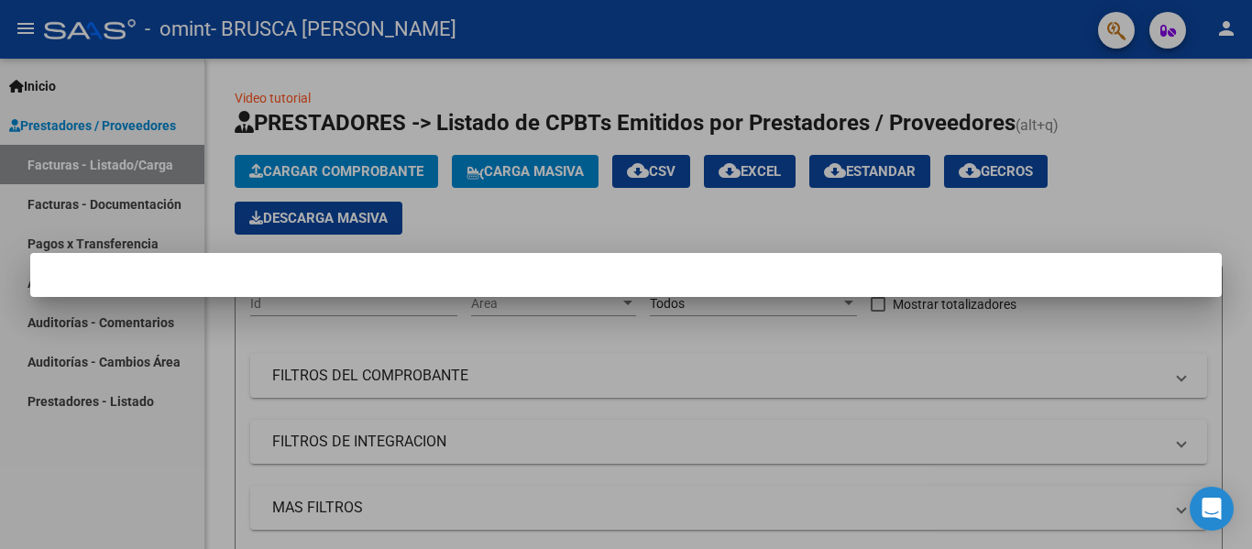
click at [391, 167] on div at bounding box center [626, 274] width 1252 height 549
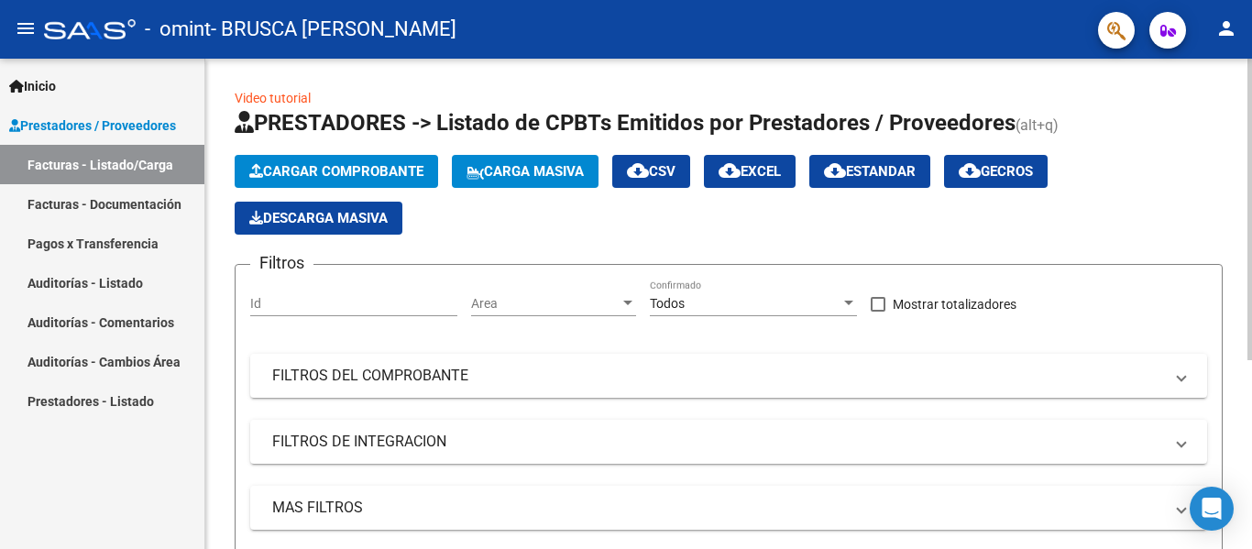
click at [418, 170] on span "Cargar Comprobante" at bounding box center [336, 171] width 174 height 16
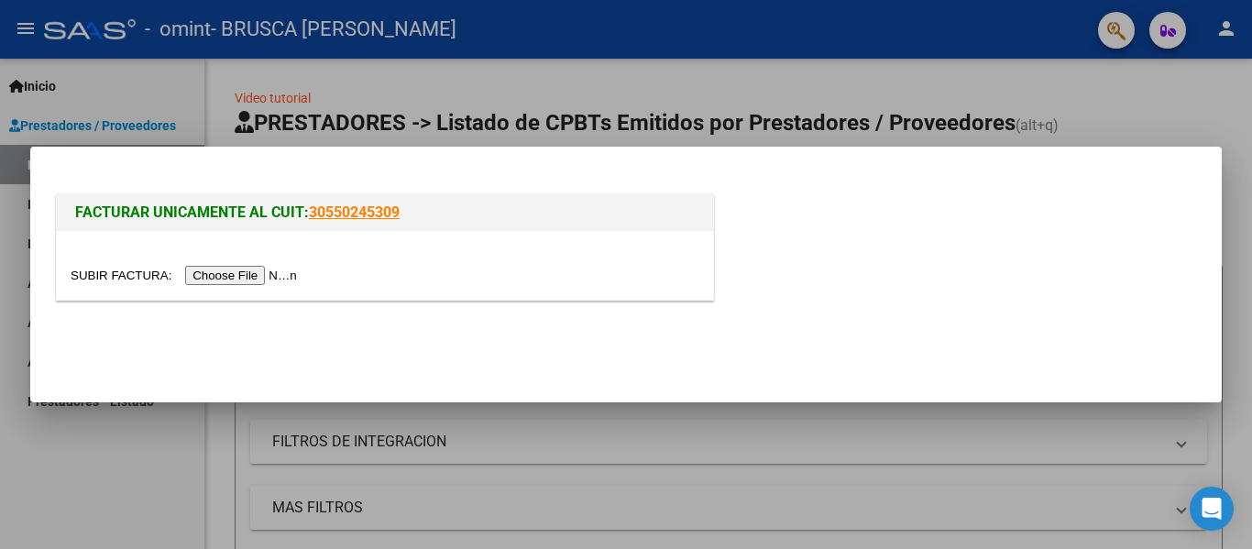
click at [239, 274] on input "file" at bounding box center [187, 275] width 232 height 19
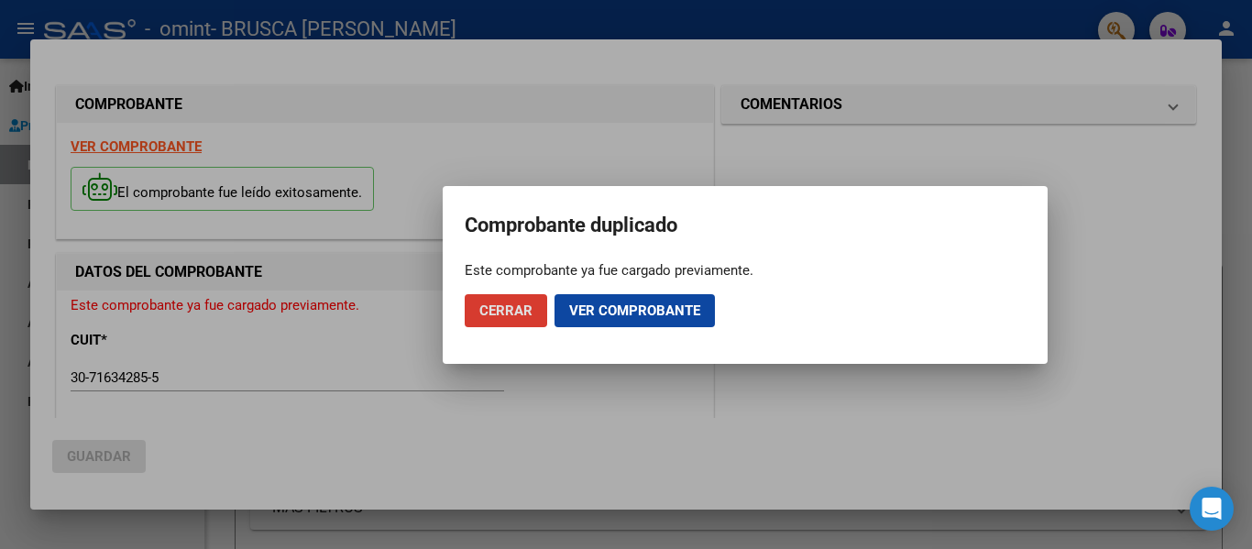
click at [494, 306] on span "Cerrar" at bounding box center [505, 310] width 53 height 16
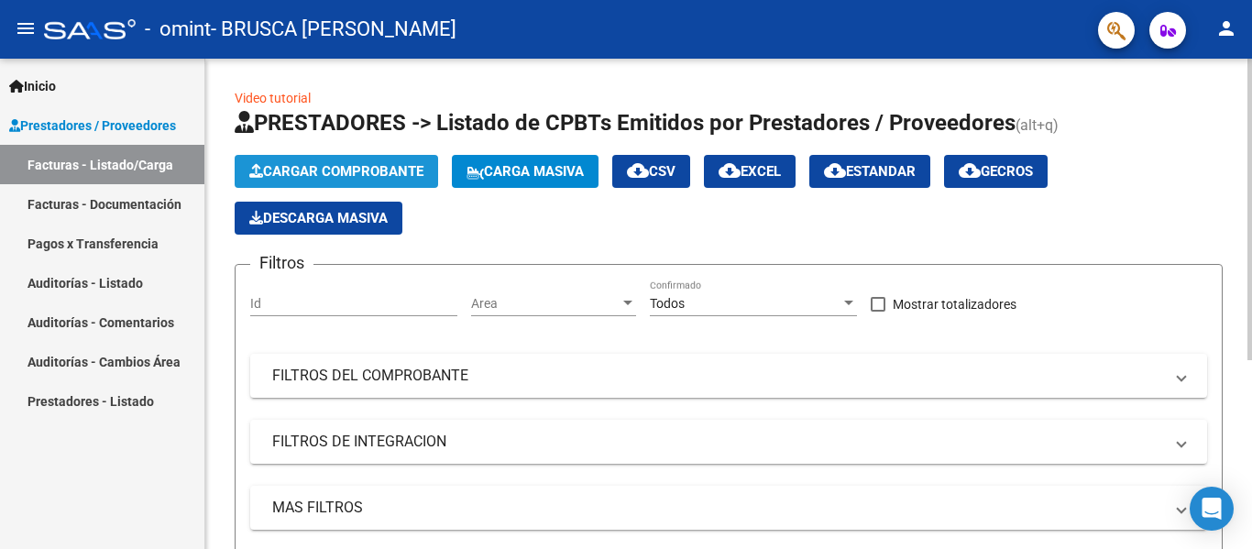
click at [351, 169] on span "Cargar Comprobante" at bounding box center [336, 171] width 174 height 16
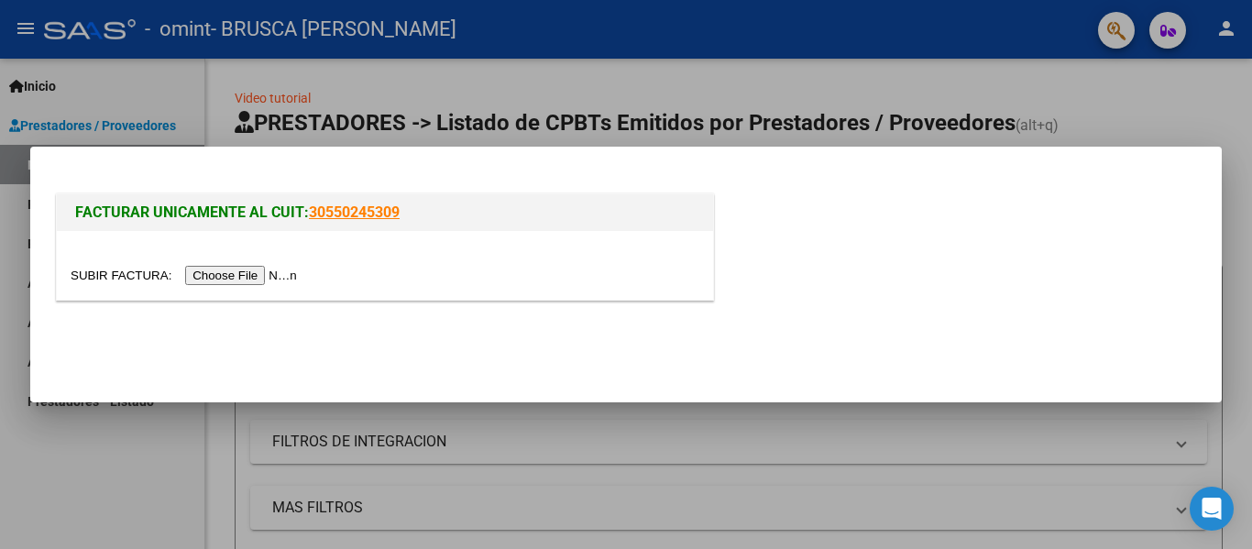
click at [228, 268] on input "file" at bounding box center [187, 275] width 232 height 19
click at [220, 275] on input "file" at bounding box center [187, 275] width 232 height 19
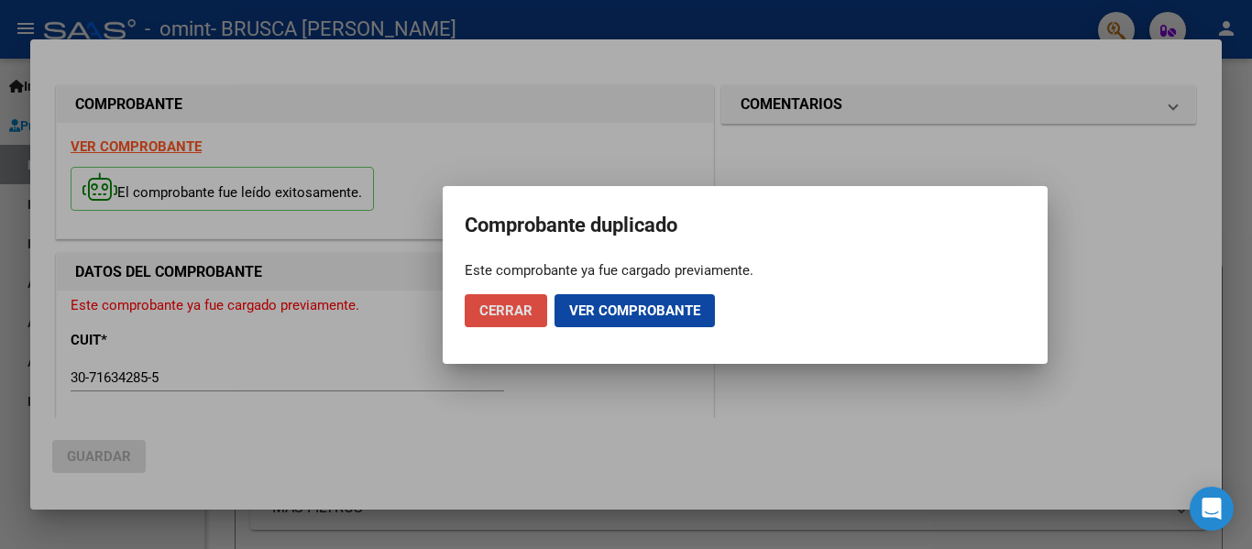
click at [501, 311] on span "Cerrar" at bounding box center [505, 310] width 53 height 16
